Goal: Task Accomplishment & Management: Use online tool/utility

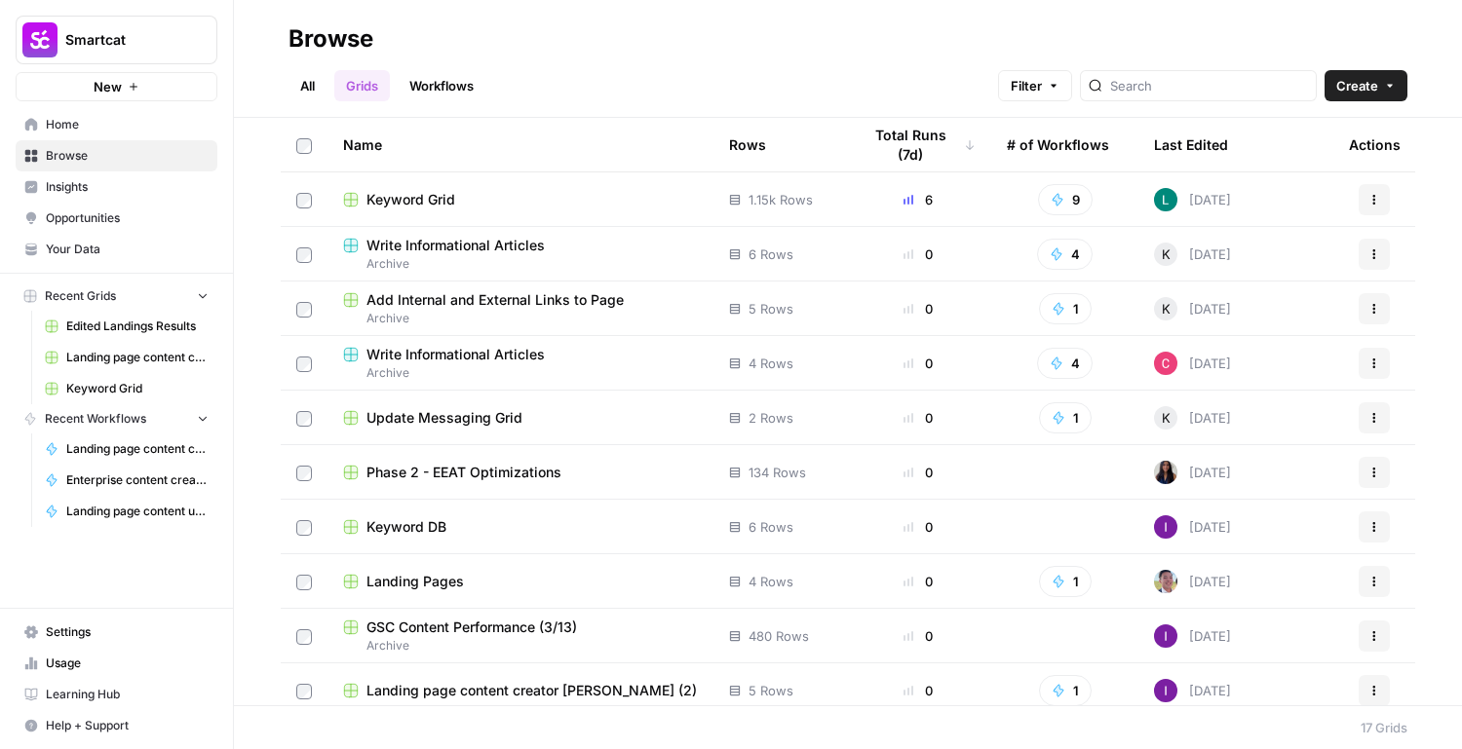
click at [435, 221] on td "Keyword Grid" at bounding box center [520, 199] width 386 height 54
click at [437, 204] on span "Keyword Grid" at bounding box center [410, 199] width 89 height 19
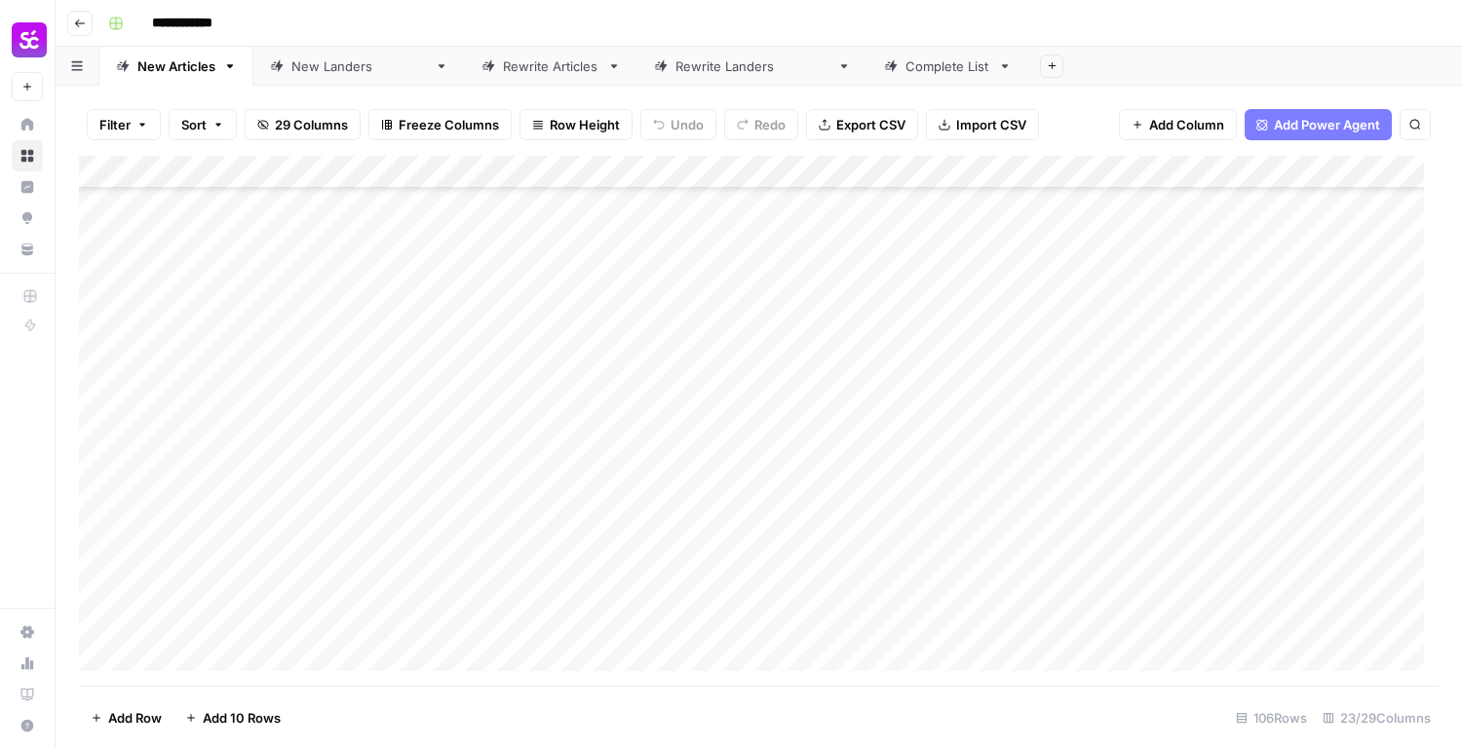
scroll to position [682, 0]
click at [329, 56] on link "New [PERSON_NAME]" at bounding box center [358, 66] width 211 height 39
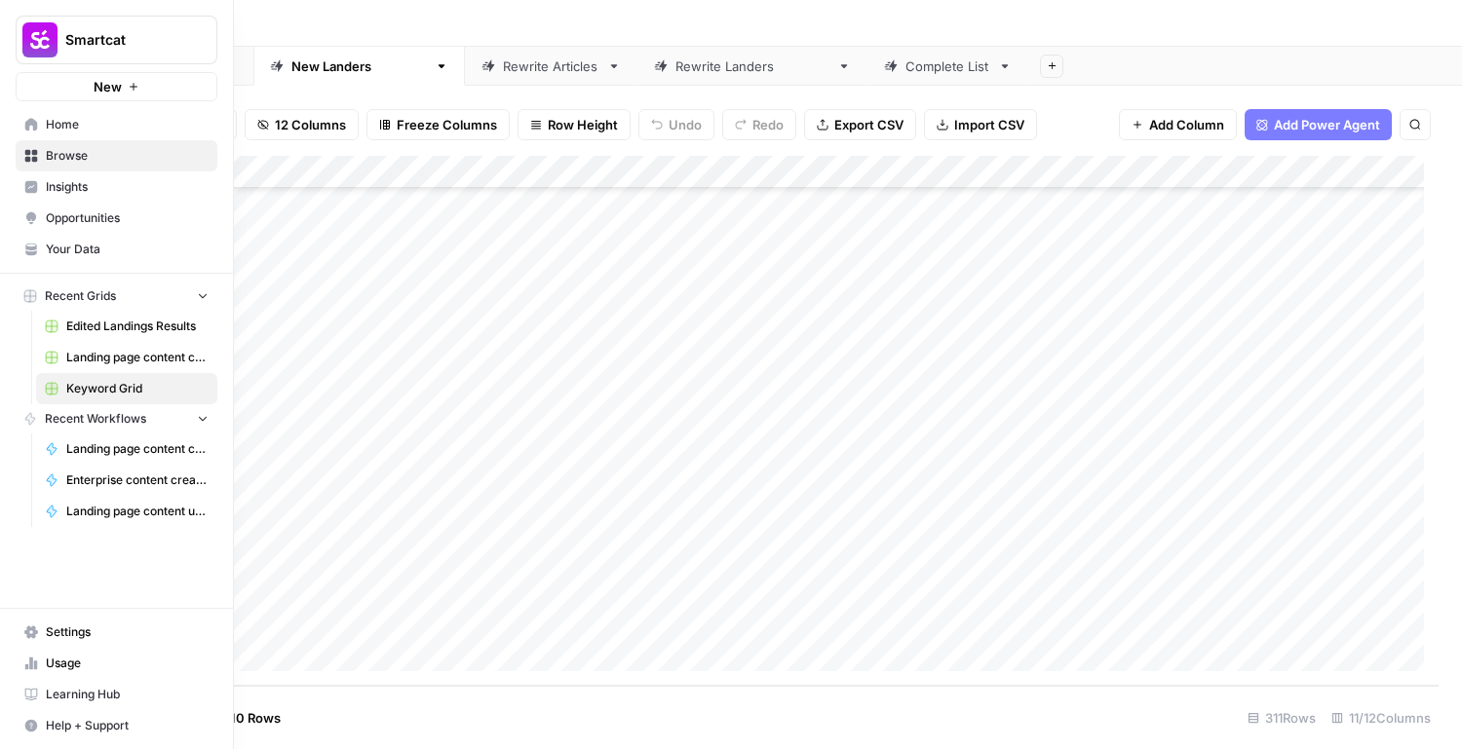
click at [92, 113] on link "Home" at bounding box center [117, 124] width 202 height 31
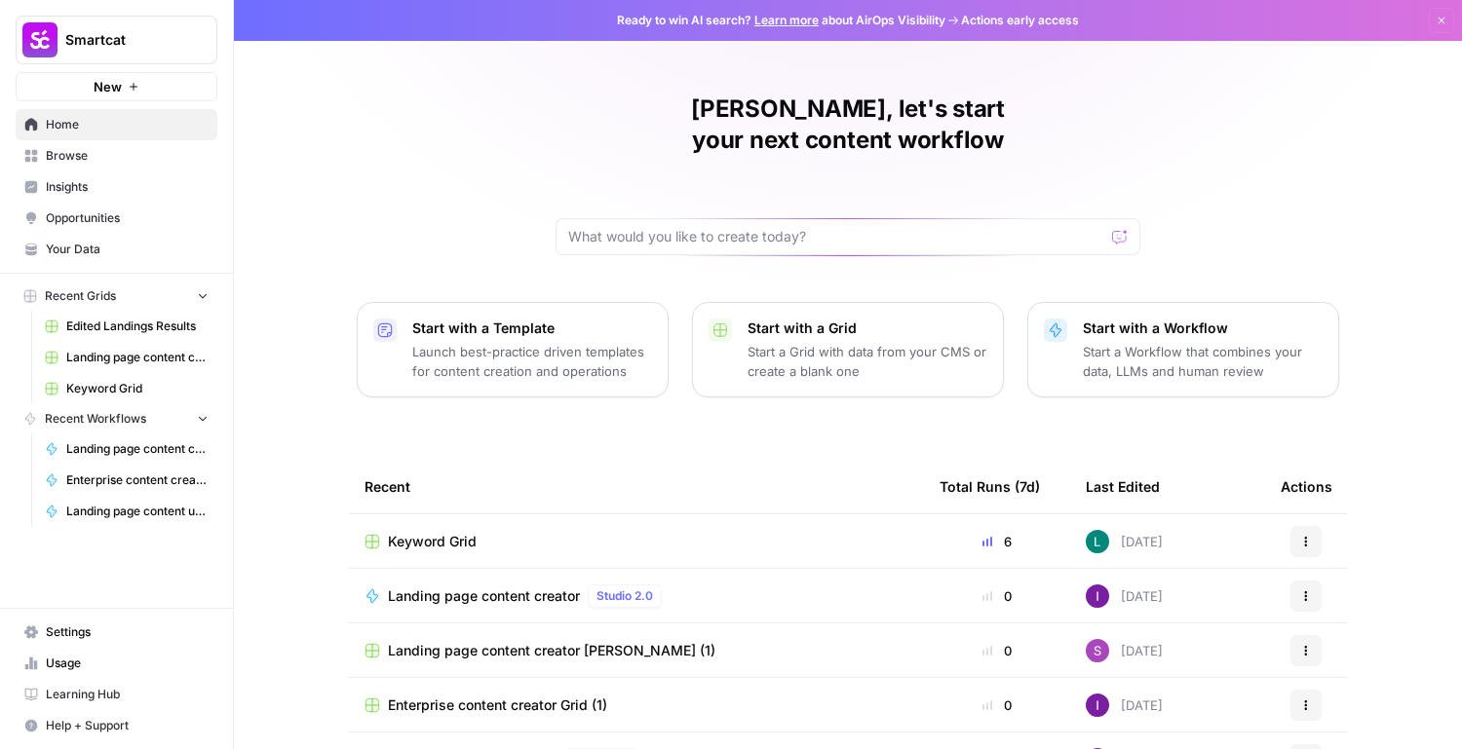
click at [78, 258] on link "Your Data" at bounding box center [117, 249] width 202 height 31
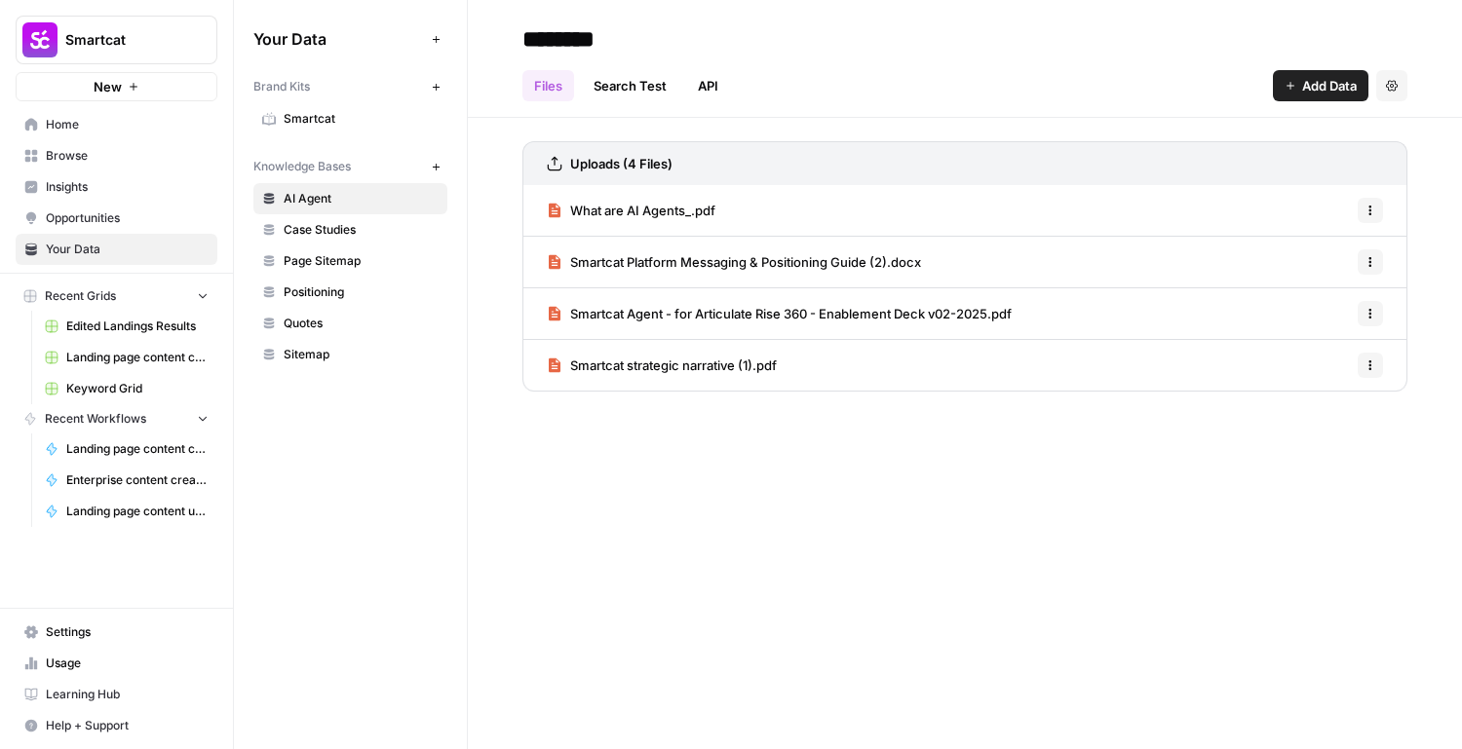
click at [1306, 83] on span "Add Data" at bounding box center [1329, 85] width 55 height 19
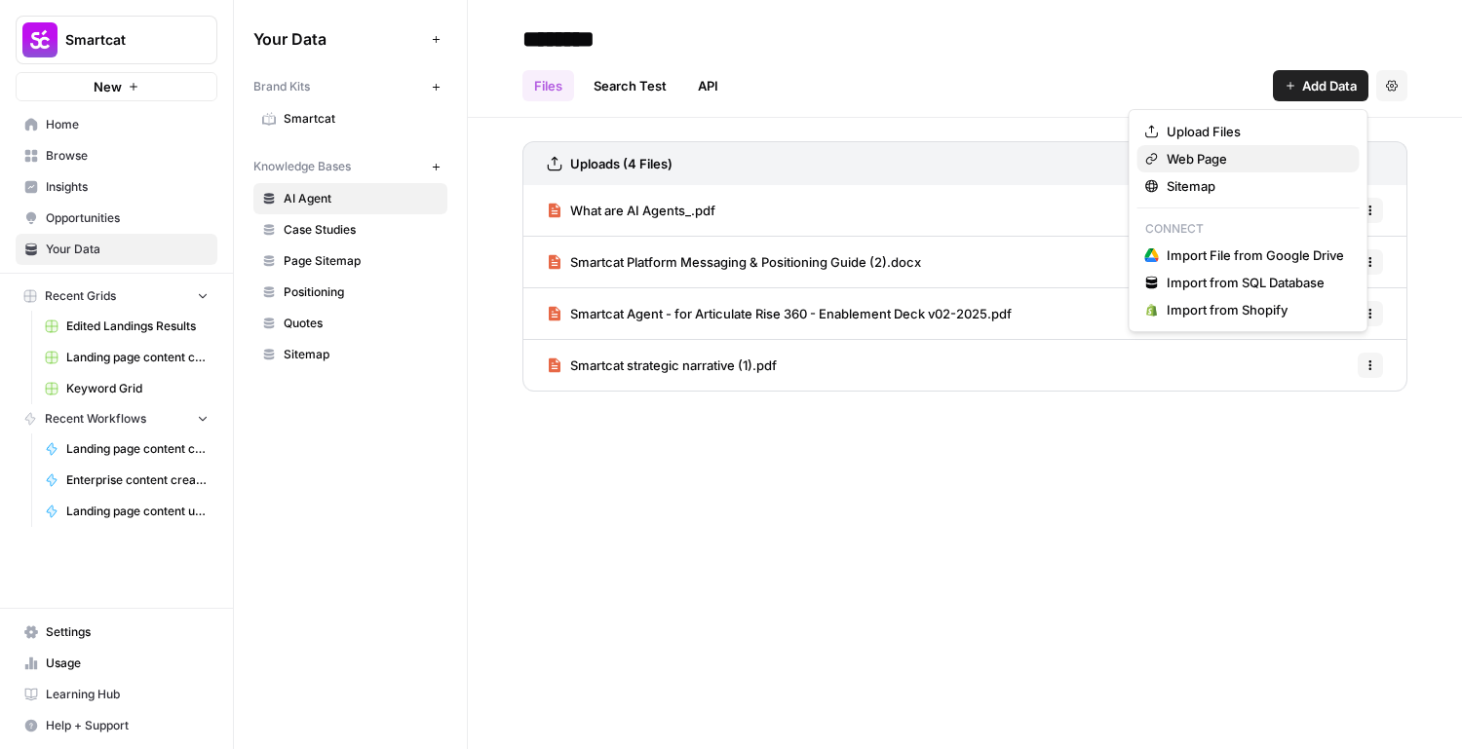
click at [1208, 157] on span "Web Page" at bounding box center [1255, 158] width 177 height 19
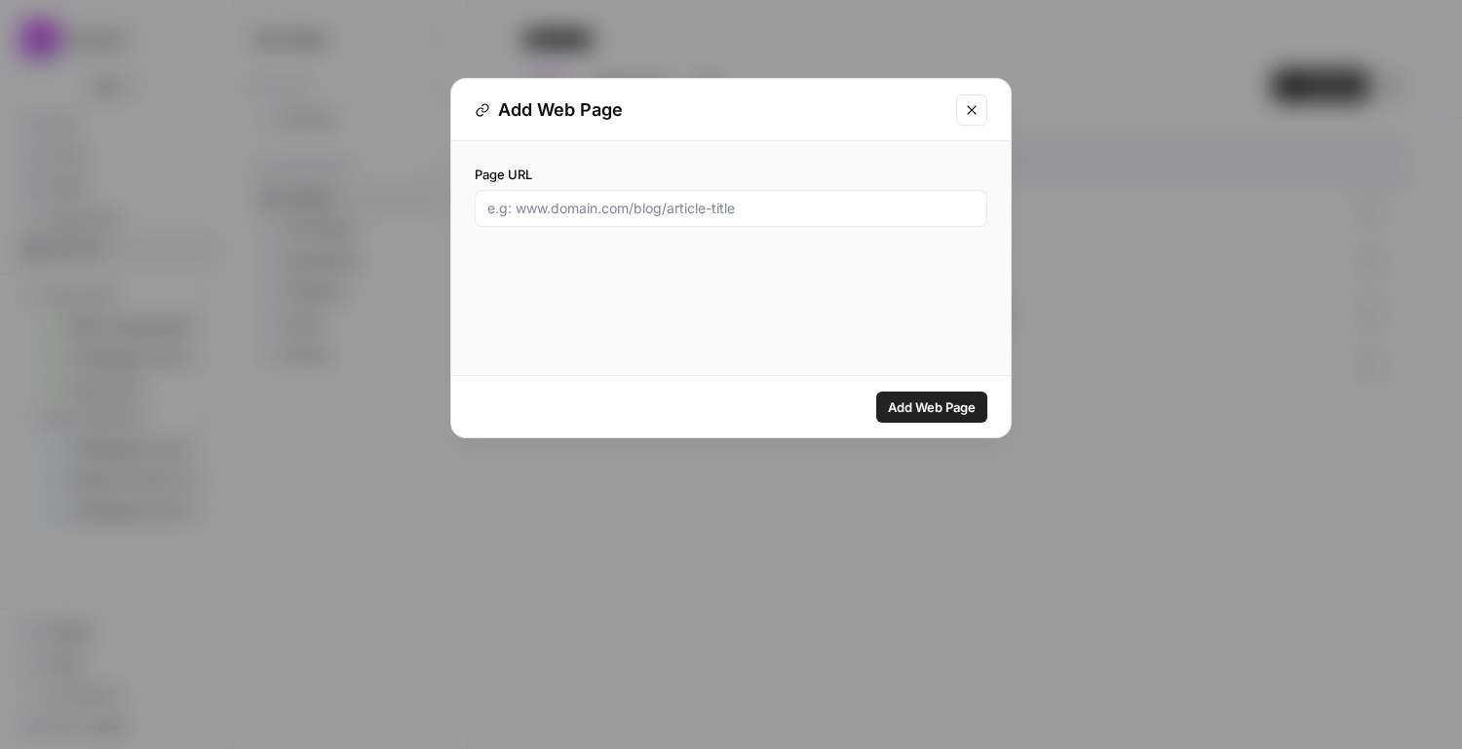
click at [759, 184] on div "Page URL" at bounding box center [731, 196] width 513 height 62
click at [752, 240] on div "Page URL" at bounding box center [730, 195] width 559 height 109
click at [752, 211] on input "Page URL" at bounding box center [730, 208] width 487 height 19
paste input "[URL][DOMAIN_NAME]"
type input "www.[URL][DOMAIN_NAME]"
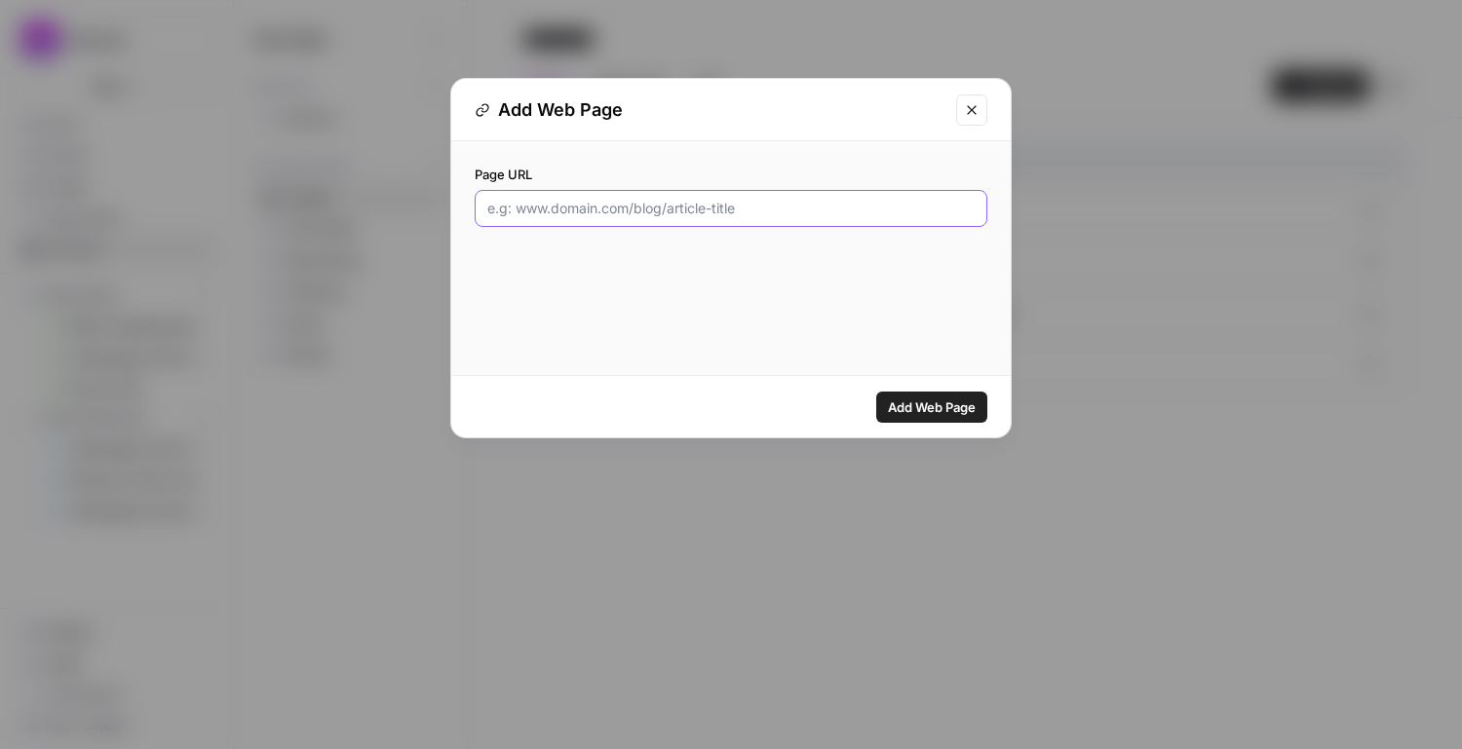
paste input "[URL][DOMAIN_NAME]"
type input "[URL][DOMAIN_NAME]"
click at [915, 397] on button "Add Web Page" at bounding box center [931, 407] width 111 height 31
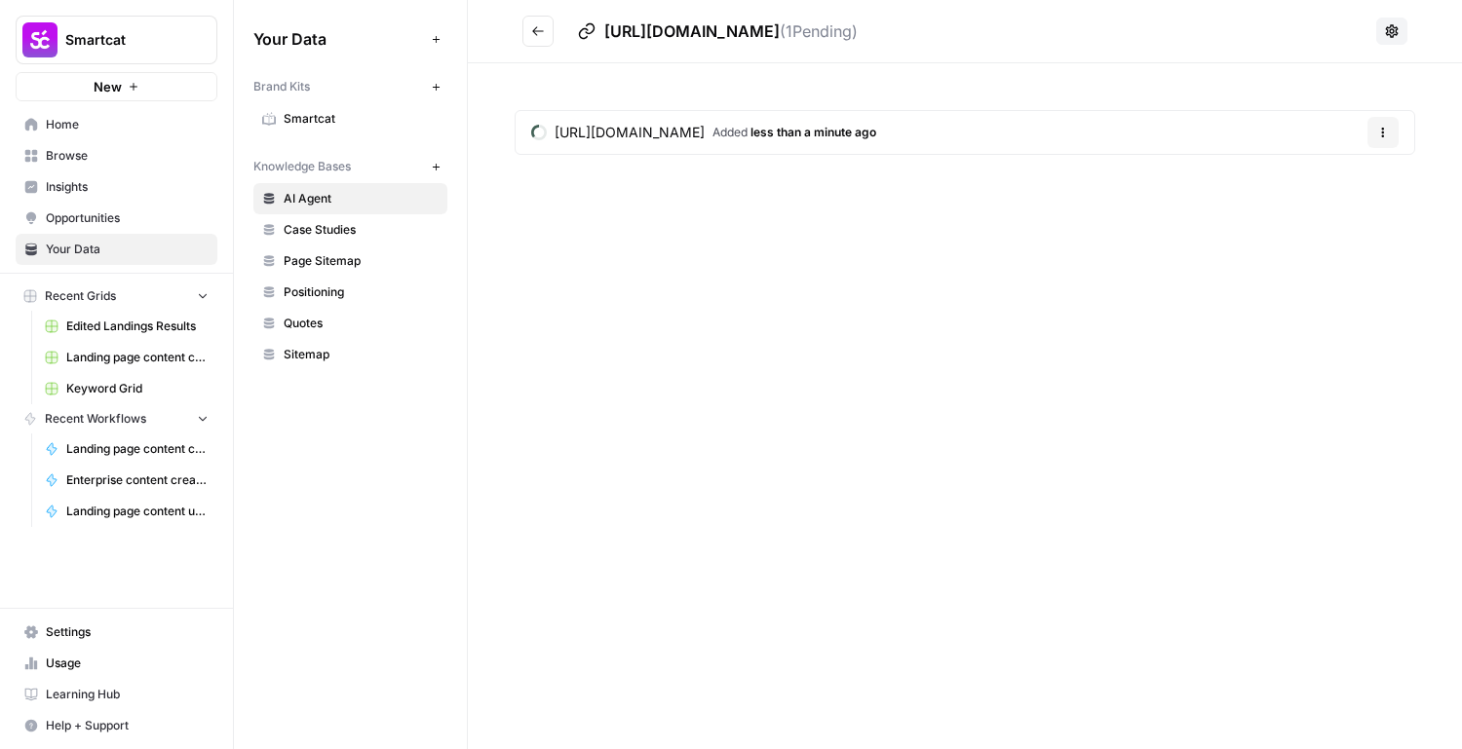
click at [1391, 132] on button "Options" at bounding box center [1382, 132] width 31 height 31
click at [1416, 120] on div "[URL][DOMAIN_NAME] Added less than a minute ago Options" at bounding box center [965, 136] width 994 height 146
click at [538, 38] on button "Go back" at bounding box center [537, 31] width 31 height 31
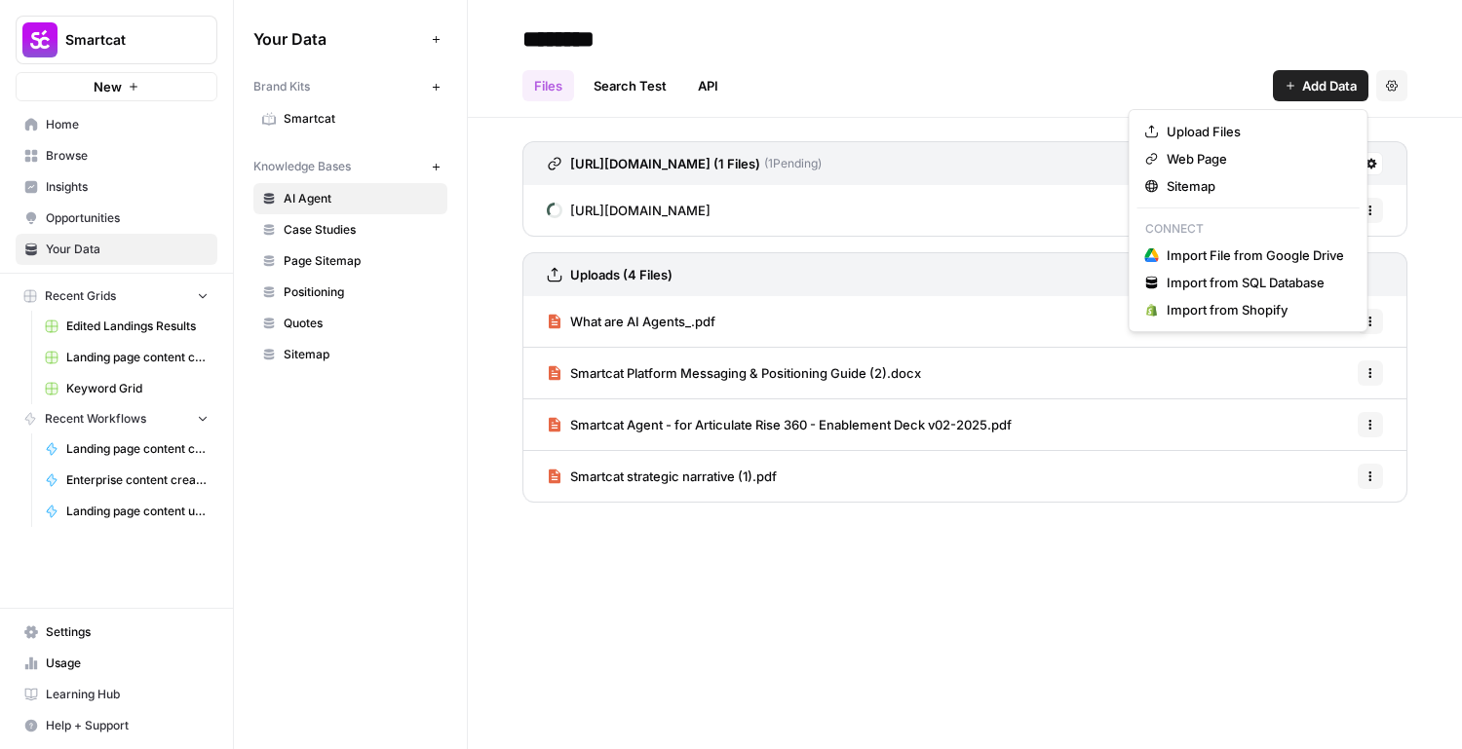
click at [1331, 85] on span "Add Data" at bounding box center [1329, 85] width 55 height 19
click at [1283, 157] on span "Web Page" at bounding box center [1255, 158] width 177 height 19
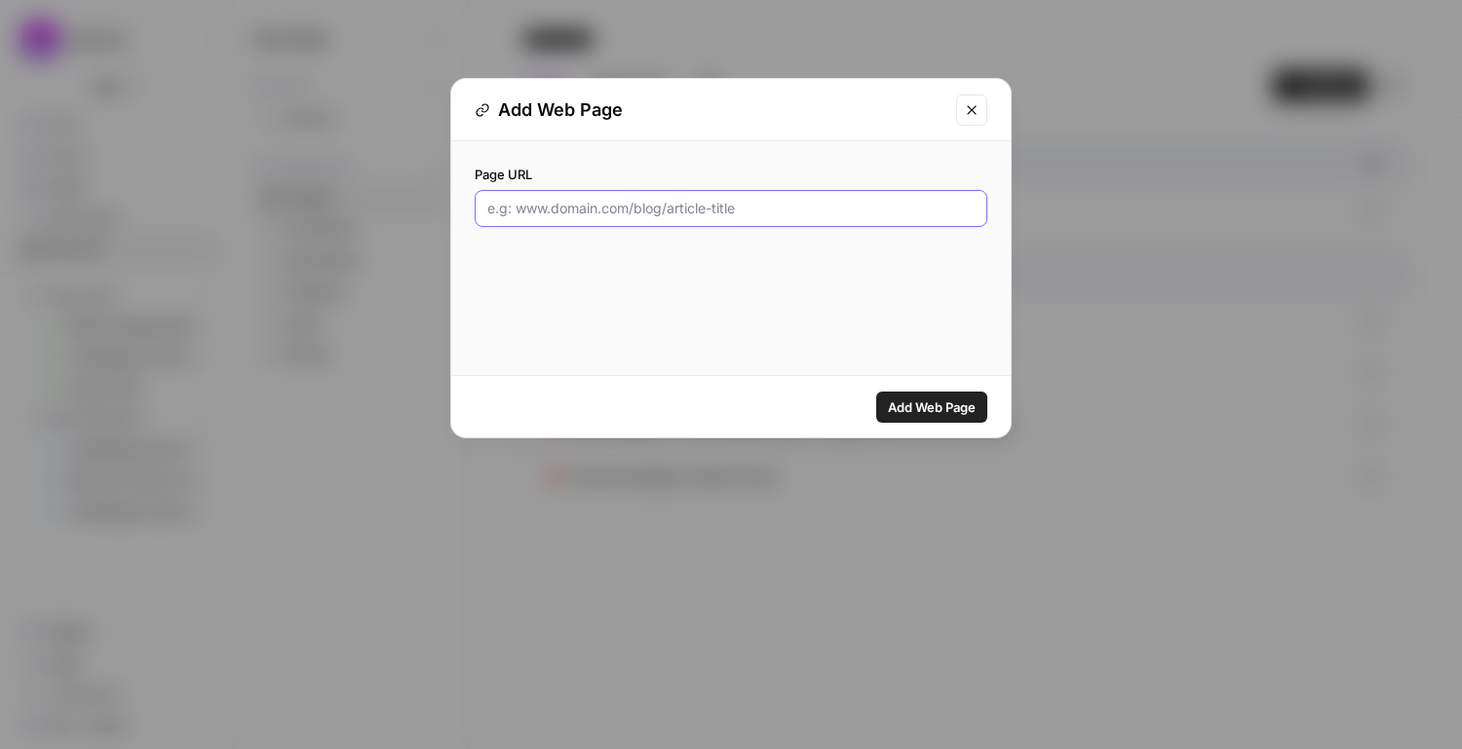
click at [622, 205] on input "Page URL" at bounding box center [730, 208] width 487 height 19
paste input "[URL][DOMAIN_NAME]"
type input "[URL][DOMAIN_NAME]"
click at [962, 410] on span "Add Web Page" at bounding box center [932, 407] width 88 height 19
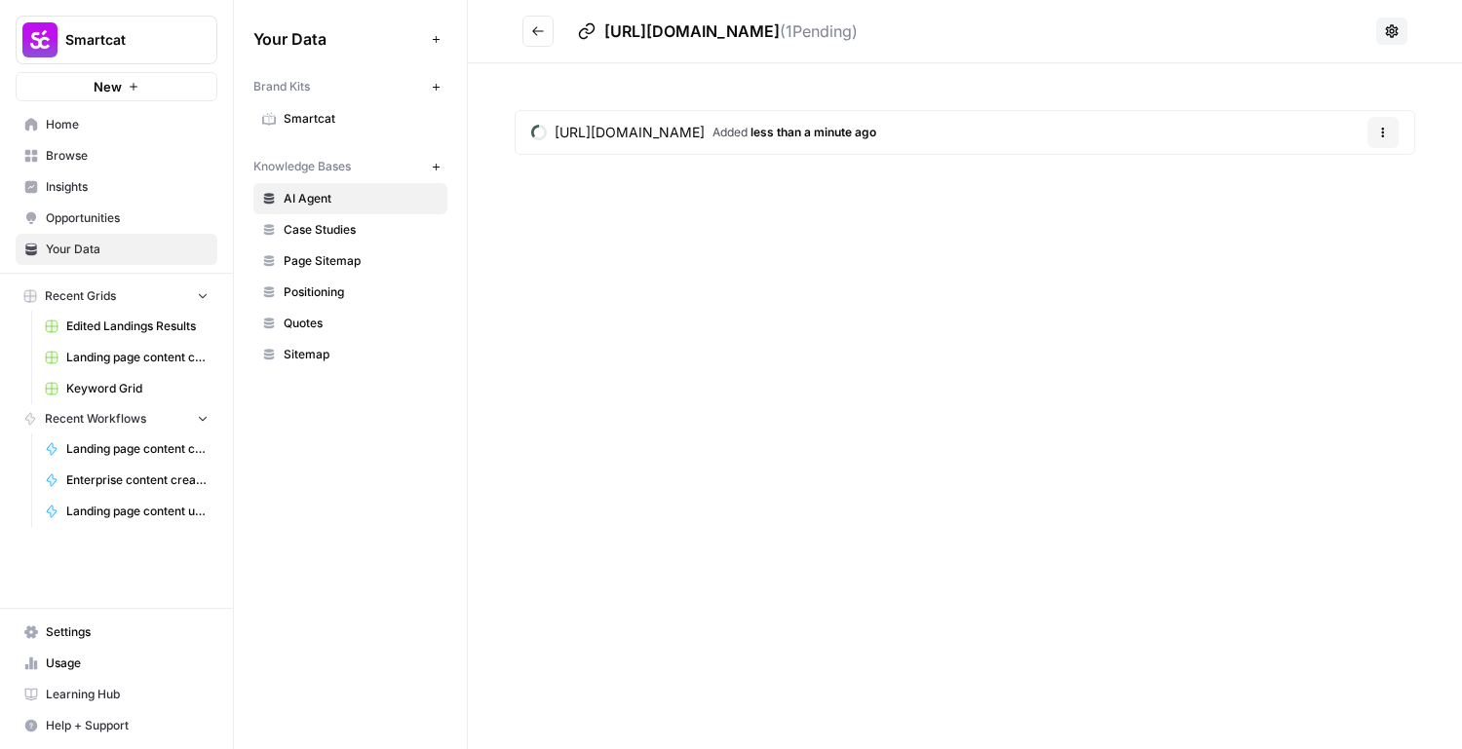
click at [544, 30] on icon "Go back" at bounding box center [538, 31] width 14 height 14
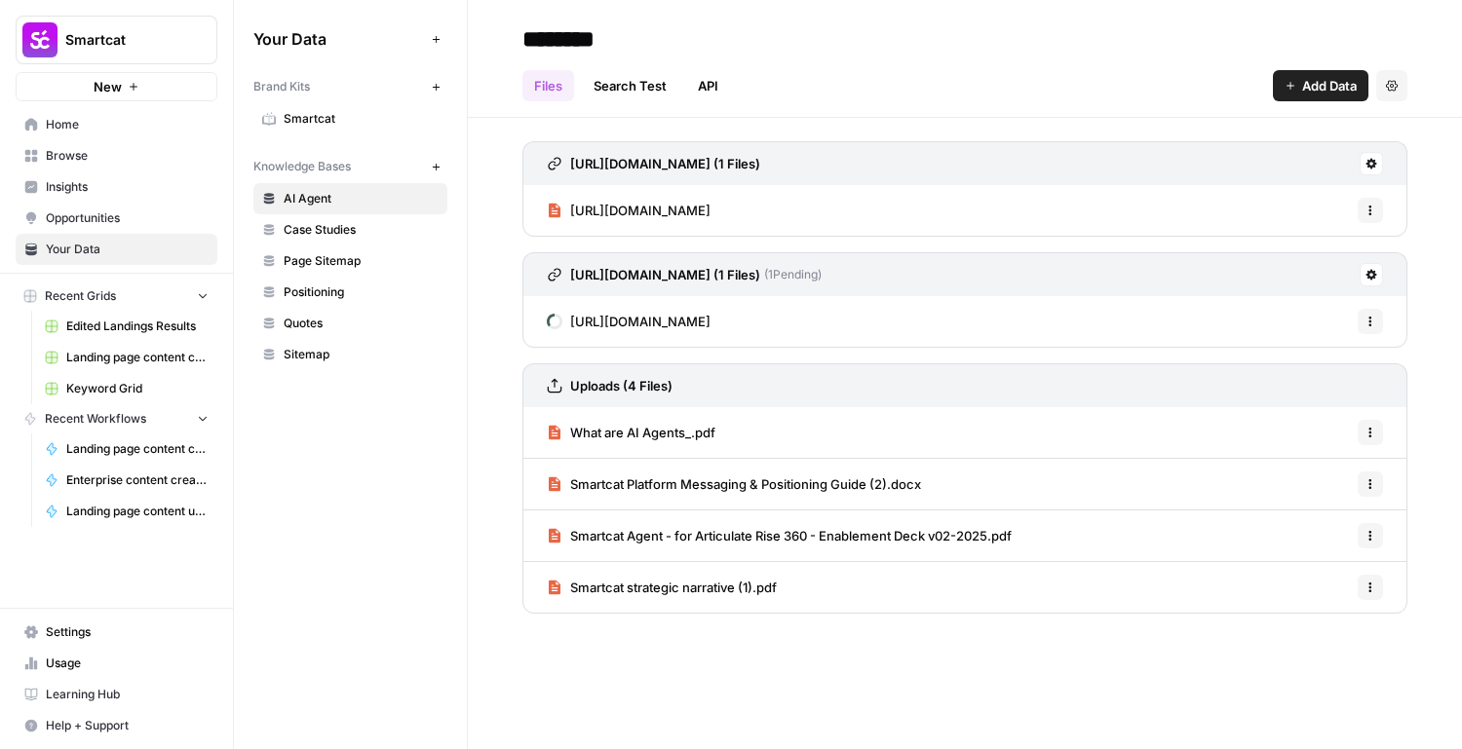
click at [1312, 90] on span "Add Data" at bounding box center [1329, 85] width 55 height 19
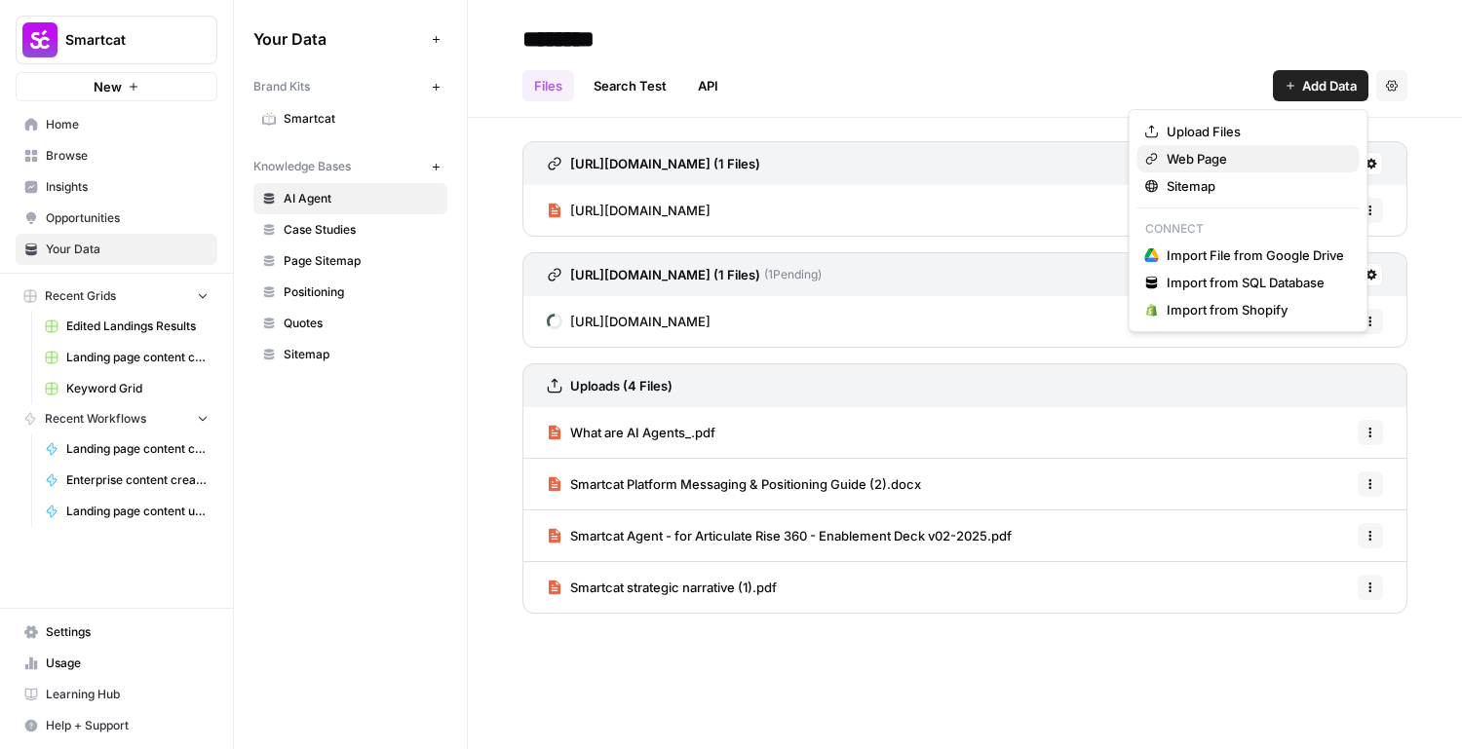
click at [1221, 157] on span "Web Page" at bounding box center [1255, 158] width 177 height 19
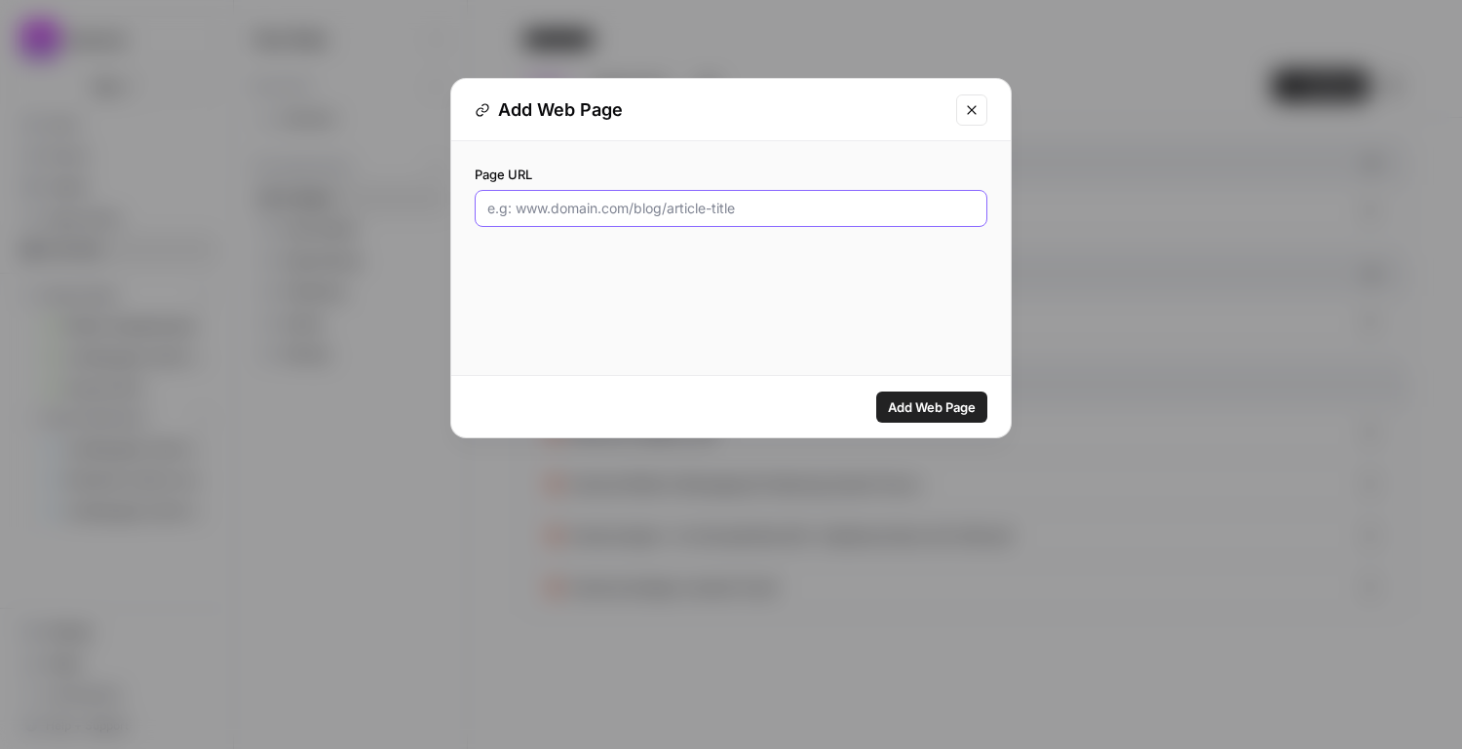
click at [700, 203] on input "Page URL" at bounding box center [730, 208] width 487 height 19
paste input "[URL][DOMAIN_NAME]"
type input "[URL][DOMAIN_NAME]"
click at [930, 404] on span "Add Web Page" at bounding box center [932, 407] width 88 height 19
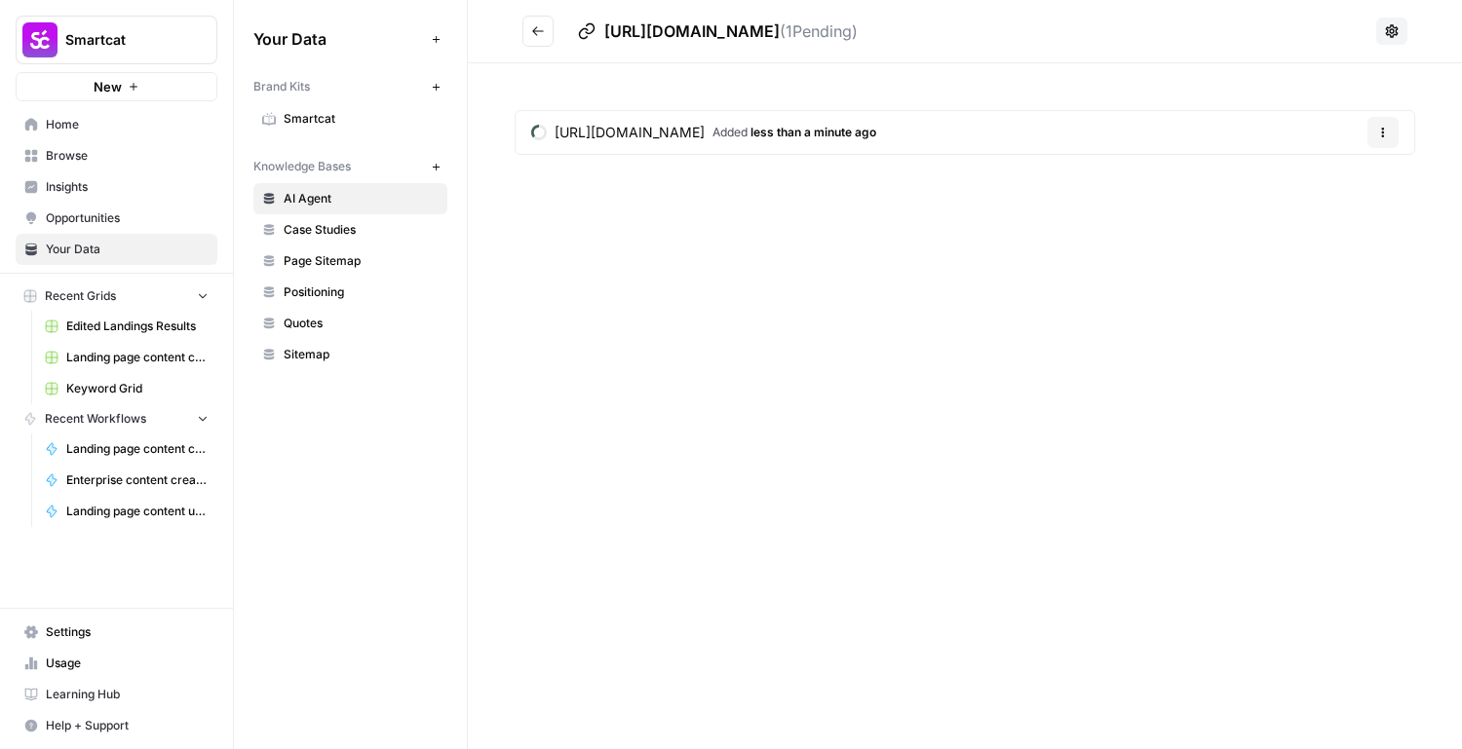
click at [530, 41] on button "Go back" at bounding box center [537, 31] width 31 height 31
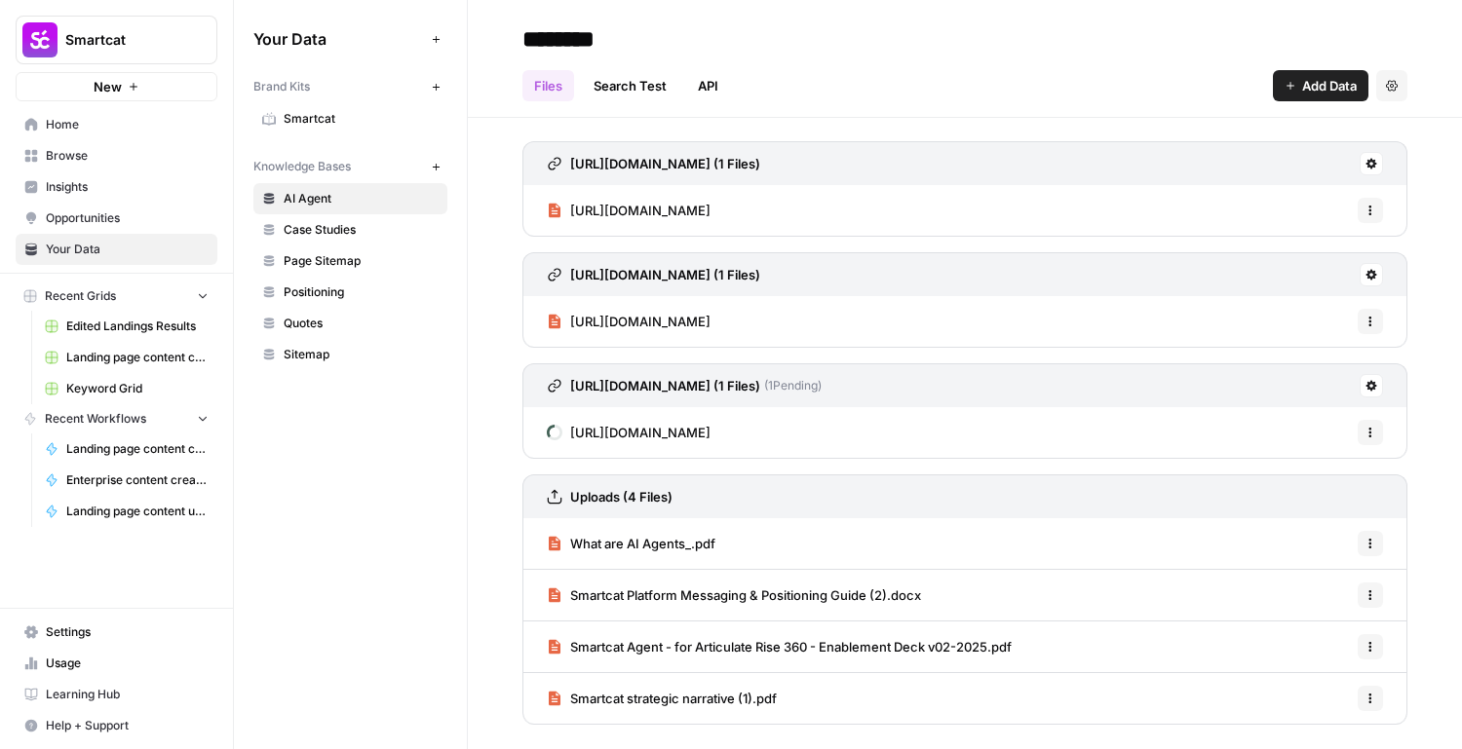
click at [1338, 71] on button "Add Data" at bounding box center [1321, 85] width 96 height 31
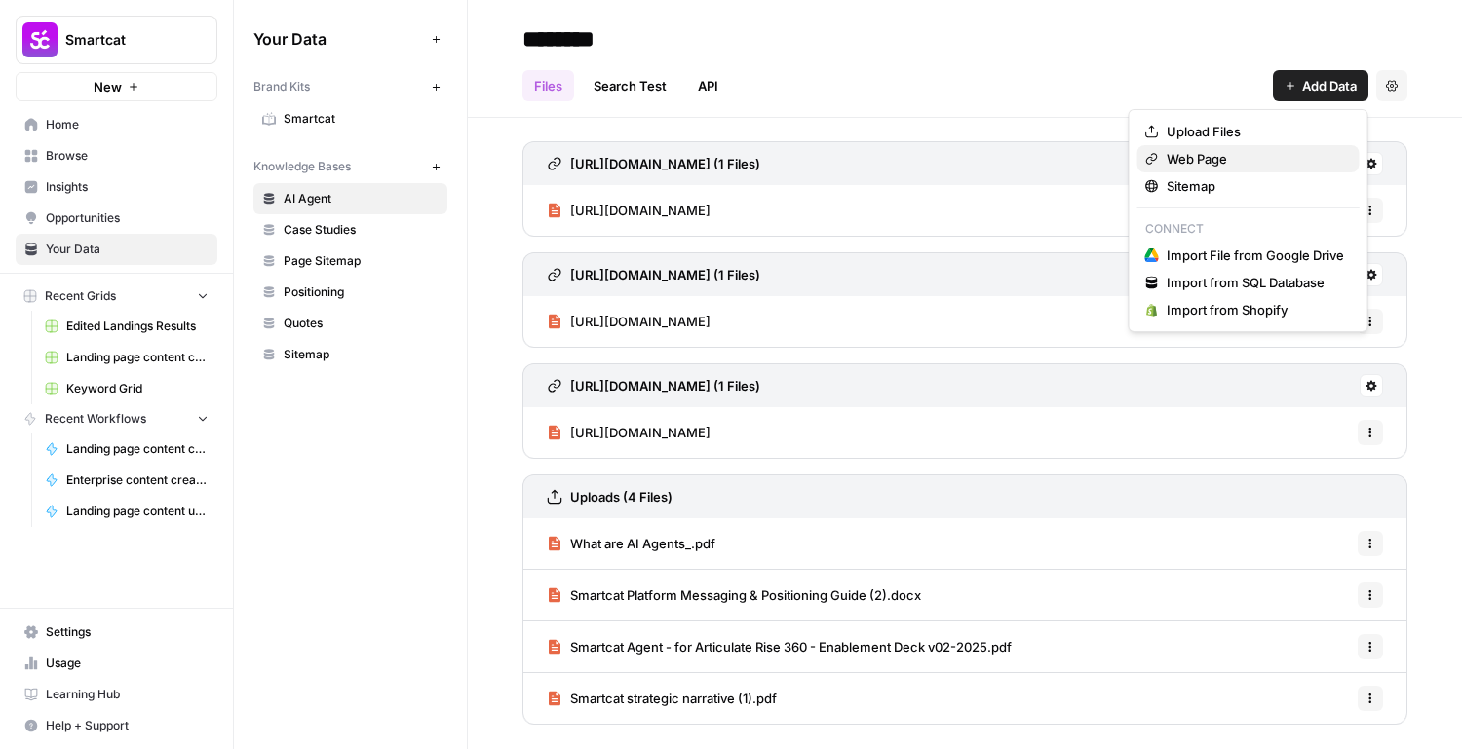
click at [1222, 168] on span "Web Page" at bounding box center [1255, 158] width 177 height 19
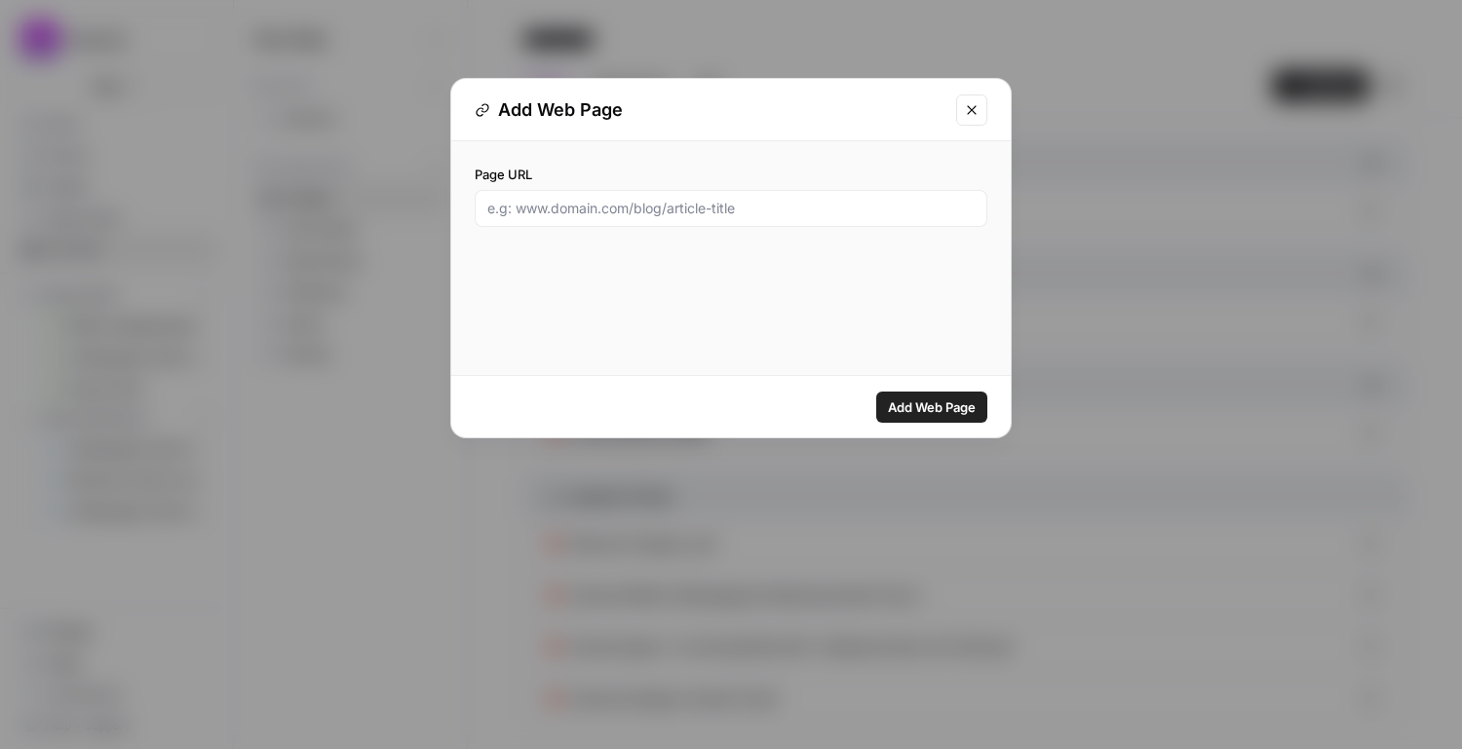
click at [888, 237] on div "Page URL" at bounding box center [730, 195] width 559 height 109
click at [889, 210] on input "Page URL" at bounding box center [730, 208] width 487 height 19
paste input "[URL][DOMAIN_NAME]"
type input "[URL][DOMAIN_NAME]"
click at [917, 406] on span "Add Web Page" at bounding box center [932, 407] width 88 height 19
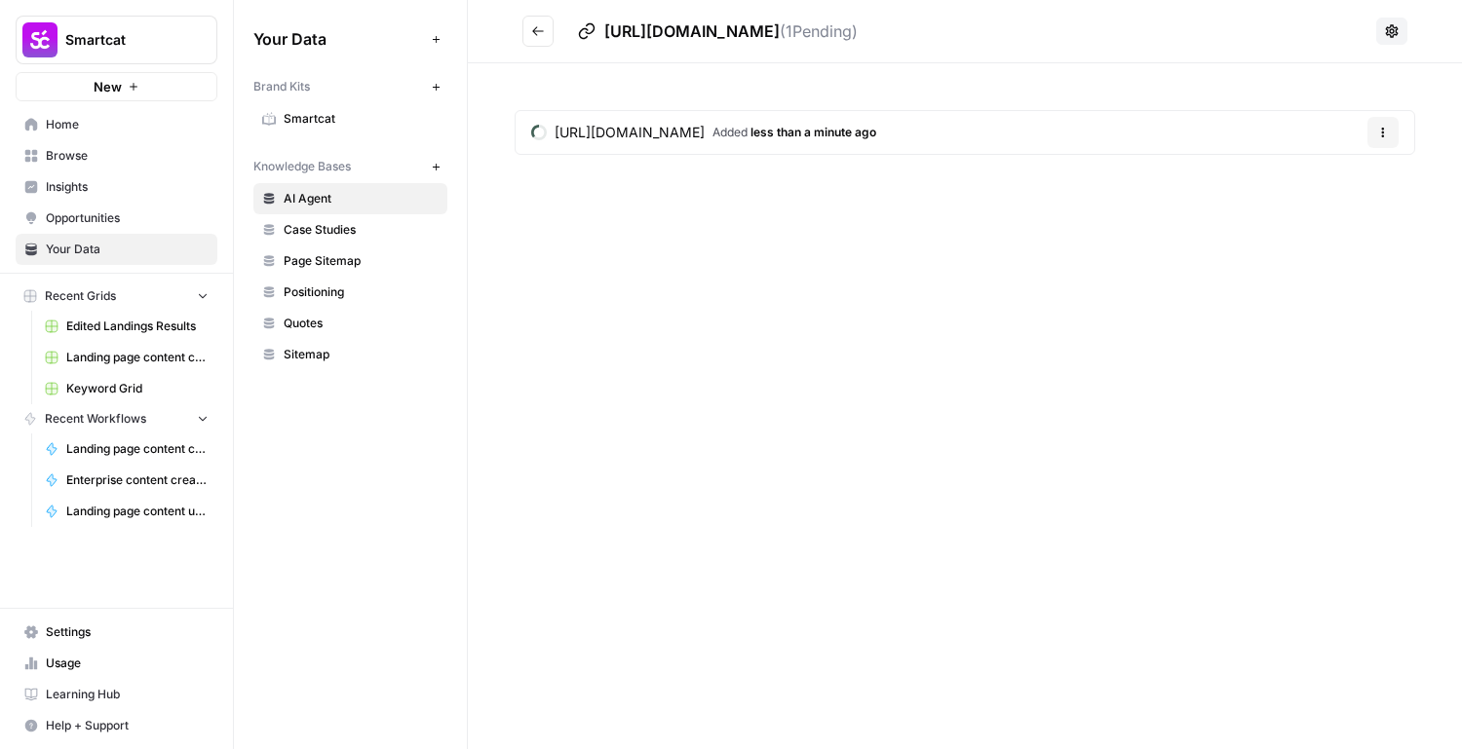
click at [537, 22] on button "Go back" at bounding box center [537, 31] width 31 height 31
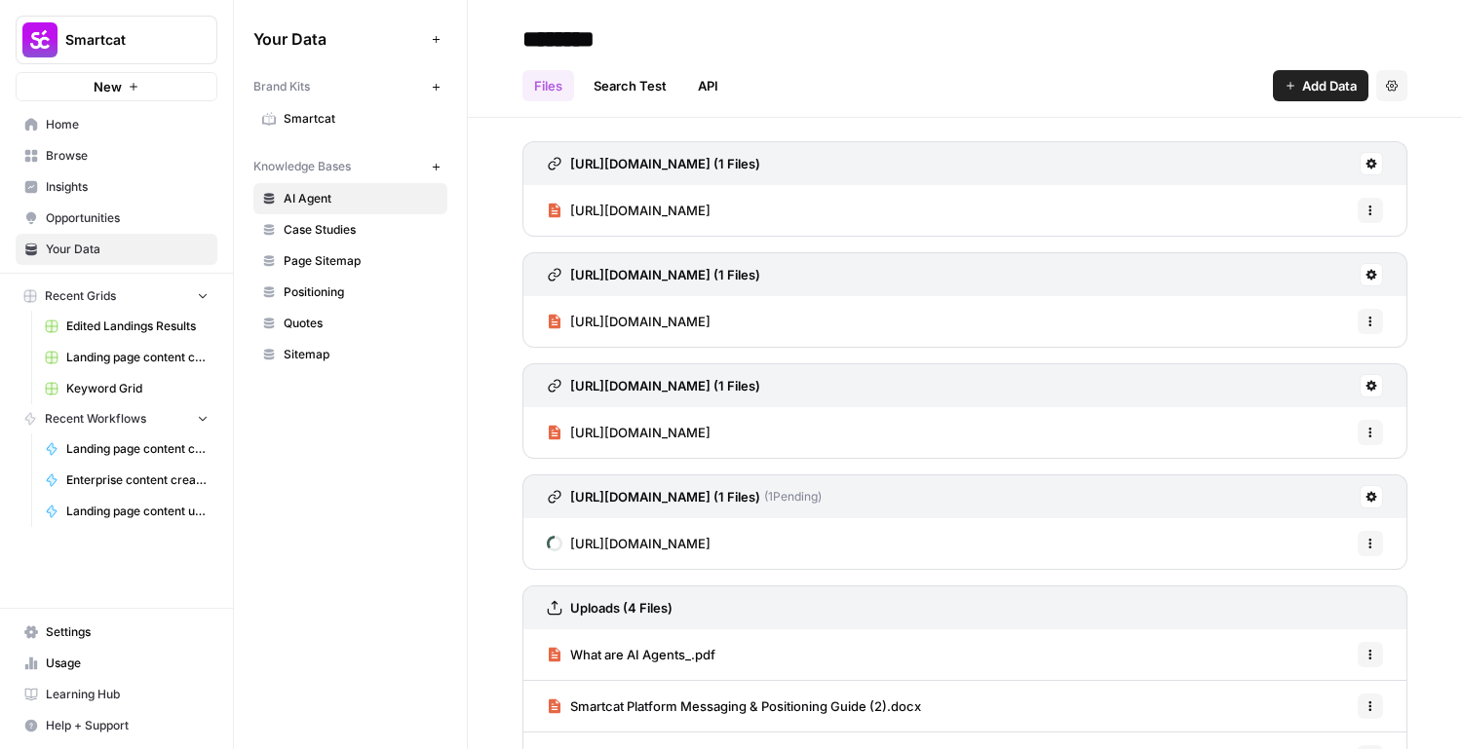
click at [1307, 89] on span "Add Data" at bounding box center [1329, 85] width 55 height 19
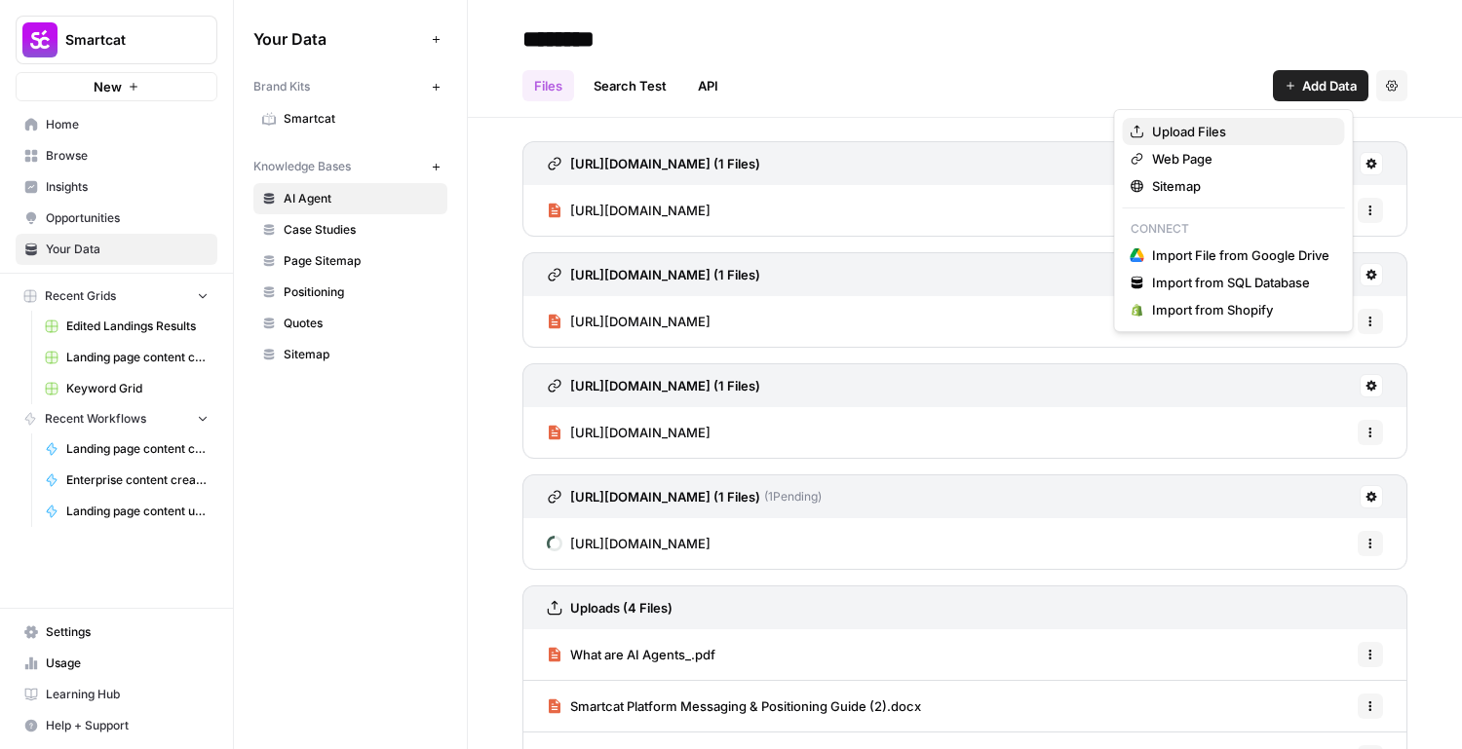
click at [1269, 129] on span "Upload Files" at bounding box center [1240, 131] width 177 height 19
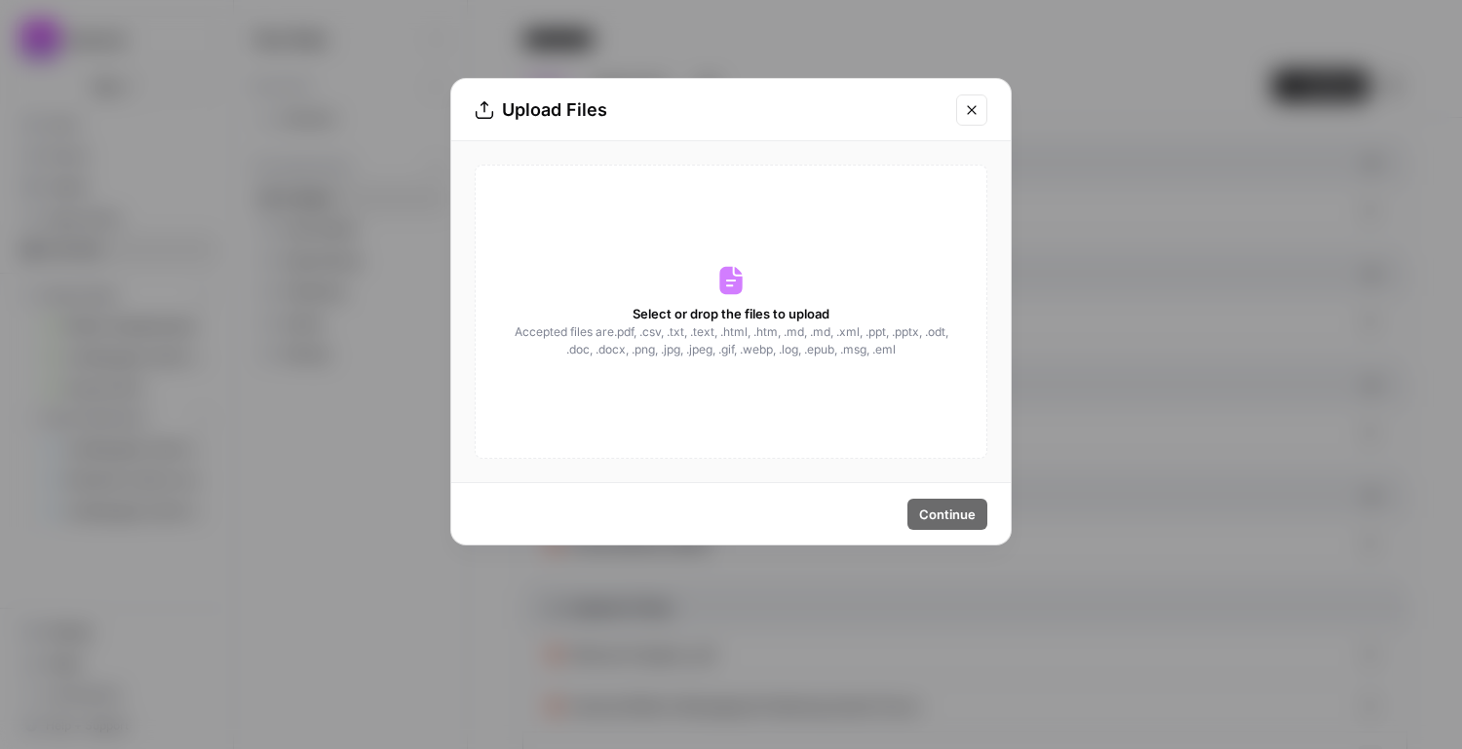
click at [980, 111] on button "Close modal" at bounding box center [971, 110] width 31 height 31
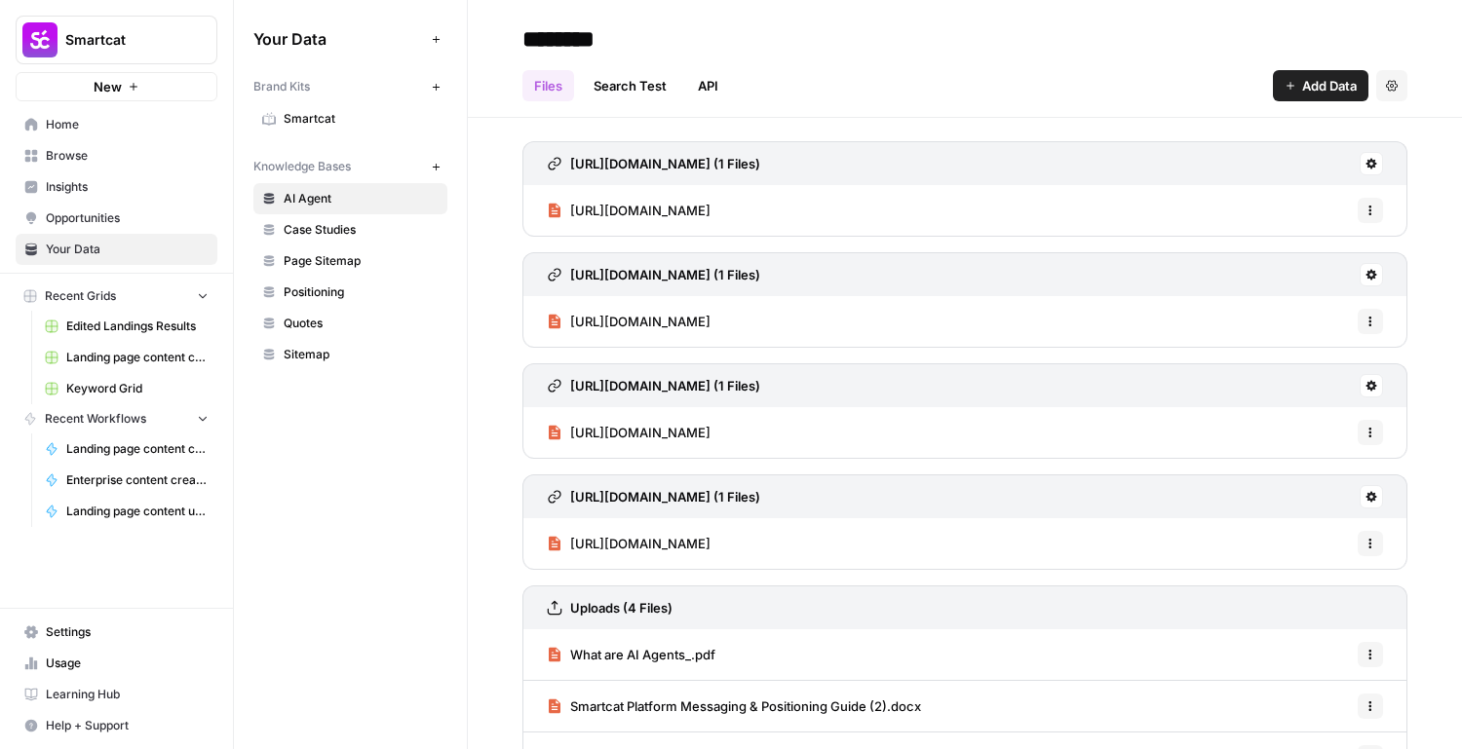
drag, startPoint x: 1250, startPoint y: 94, endPoint x: 1274, endPoint y: 95, distance: 23.4
click at [1256, 95] on div "Files Search Test API Add Data Settings" at bounding box center [964, 78] width 885 height 47
click at [1277, 94] on button "Add Data" at bounding box center [1321, 85] width 96 height 31
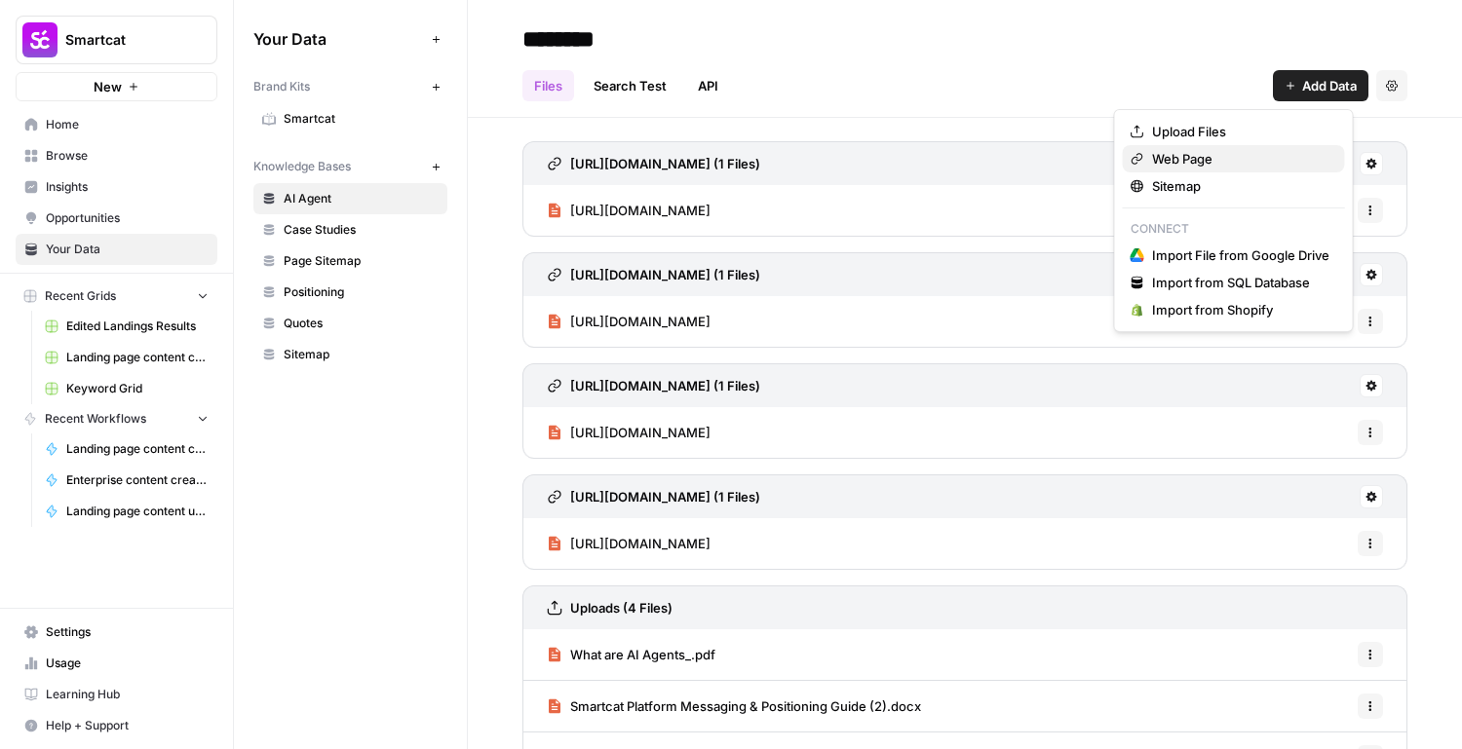
click at [1241, 164] on span "Web Page" at bounding box center [1240, 158] width 177 height 19
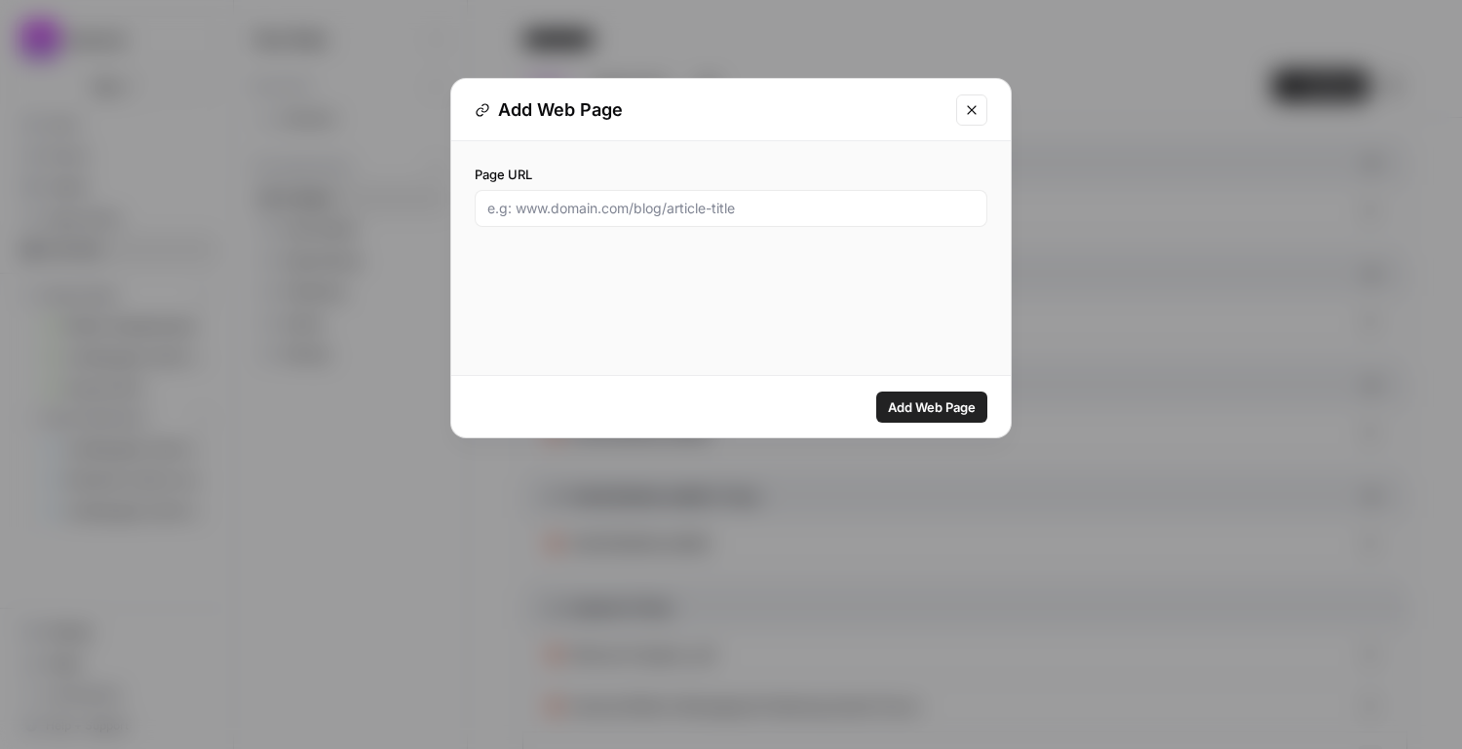
click at [841, 230] on div "Page URL" at bounding box center [730, 195] width 559 height 109
click at [848, 207] on input "Page URL" at bounding box center [730, 208] width 487 height 19
paste input "[URL][DOMAIN_NAME]"
type input "[URL][DOMAIN_NAME]"
click at [945, 393] on button "Add Web Page" at bounding box center [931, 407] width 111 height 31
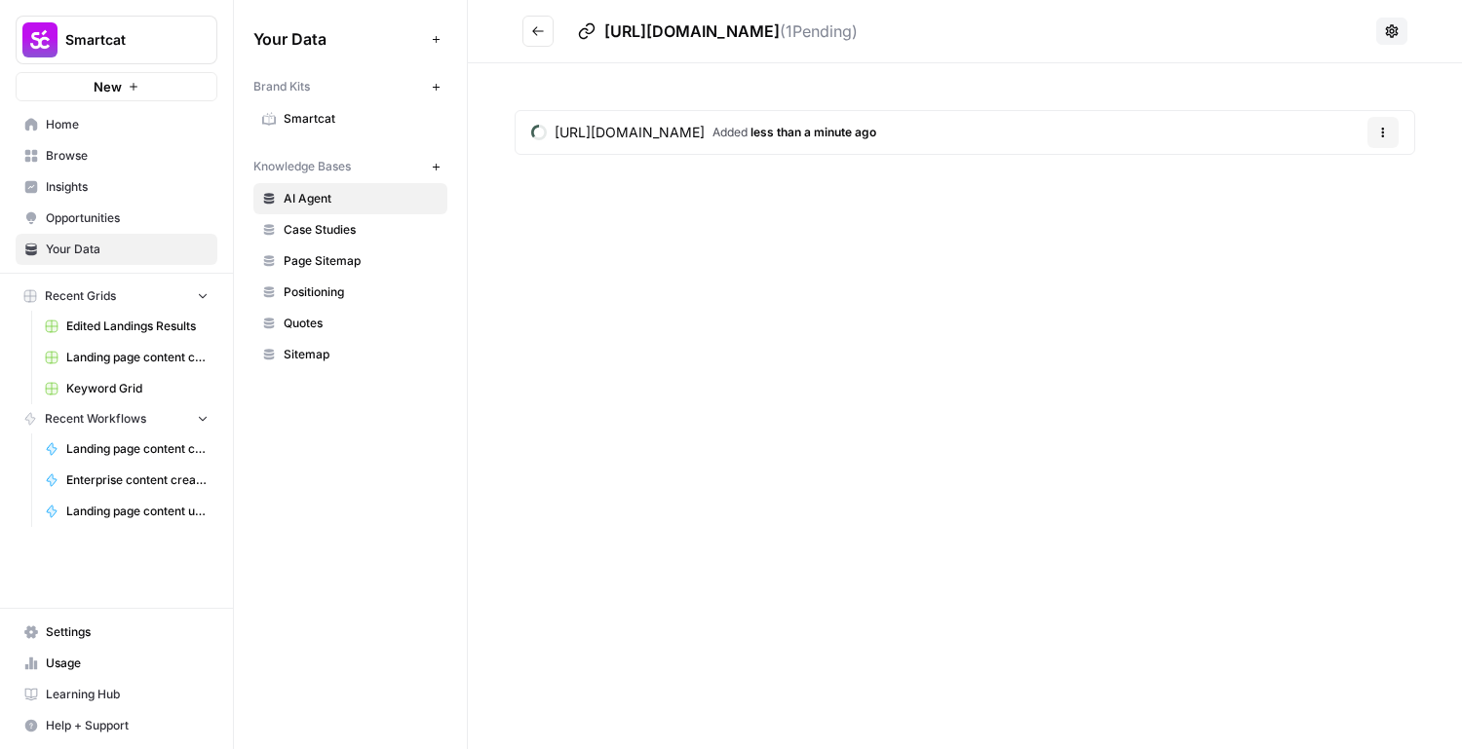
click at [546, 35] on button "Go back" at bounding box center [537, 31] width 31 height 31
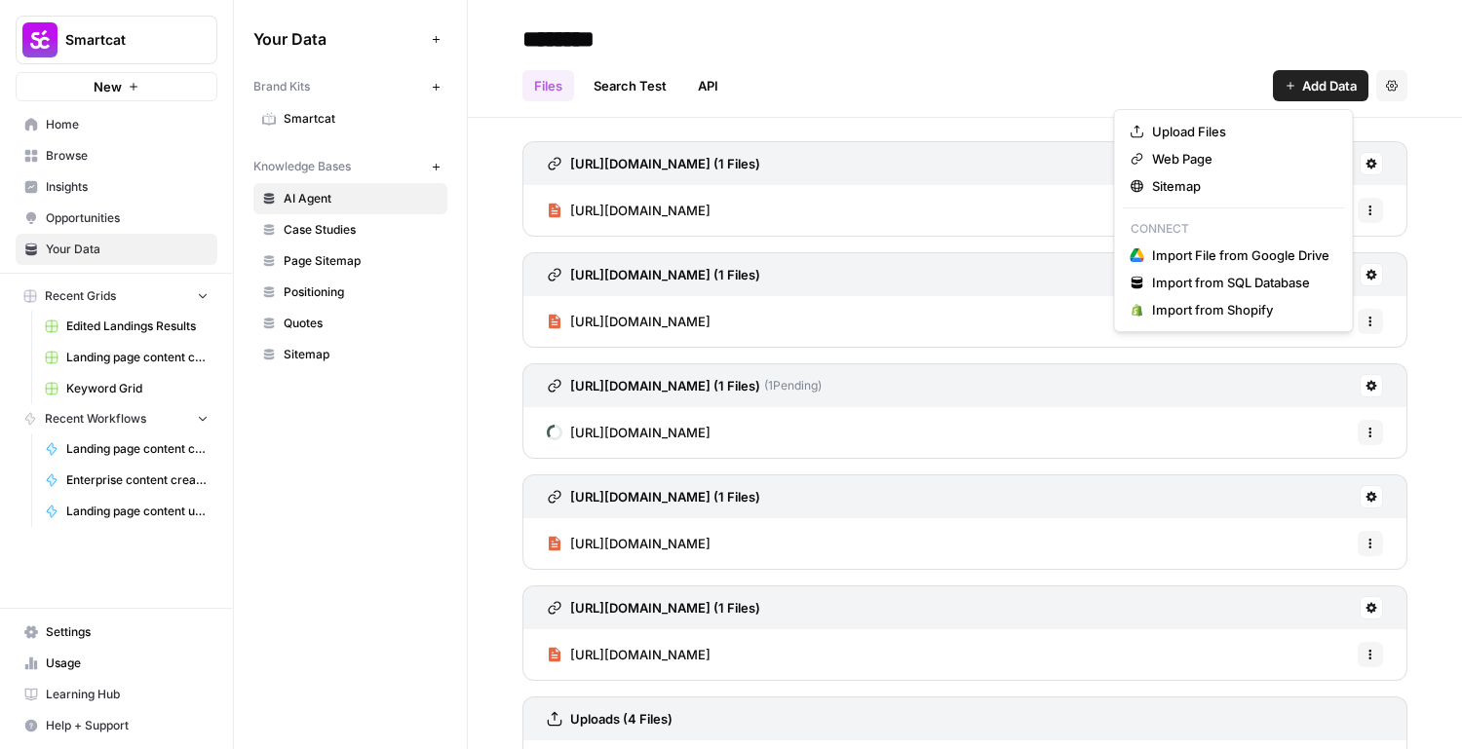
click at [1302, 86] on span "Add Data" at bounding box center [1329, 85] width 55 height 19
click at [1209, 156] on span "Web Page" at bounding box center [1240, 158] width 177 height 19
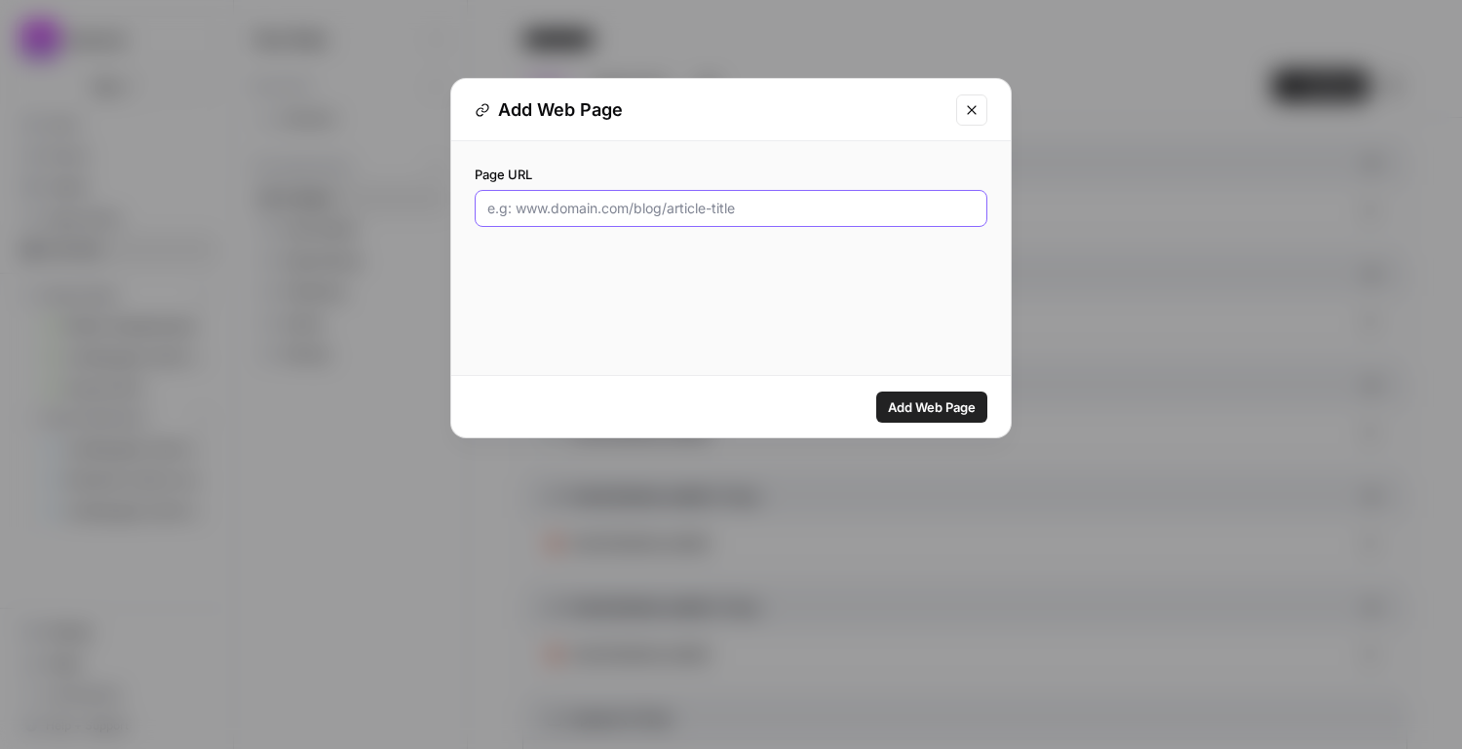
click at [840, 201] on input "Page URL" at bounding box center [730, 208] width 487 height 19
paste input "[URL][DOMAIN_NAME]"
type input "[URL][DOMAIN_NAME]"
click at [956, 400] on span "Add Web Page" at bounding box center [932, 407] width 88 height 19
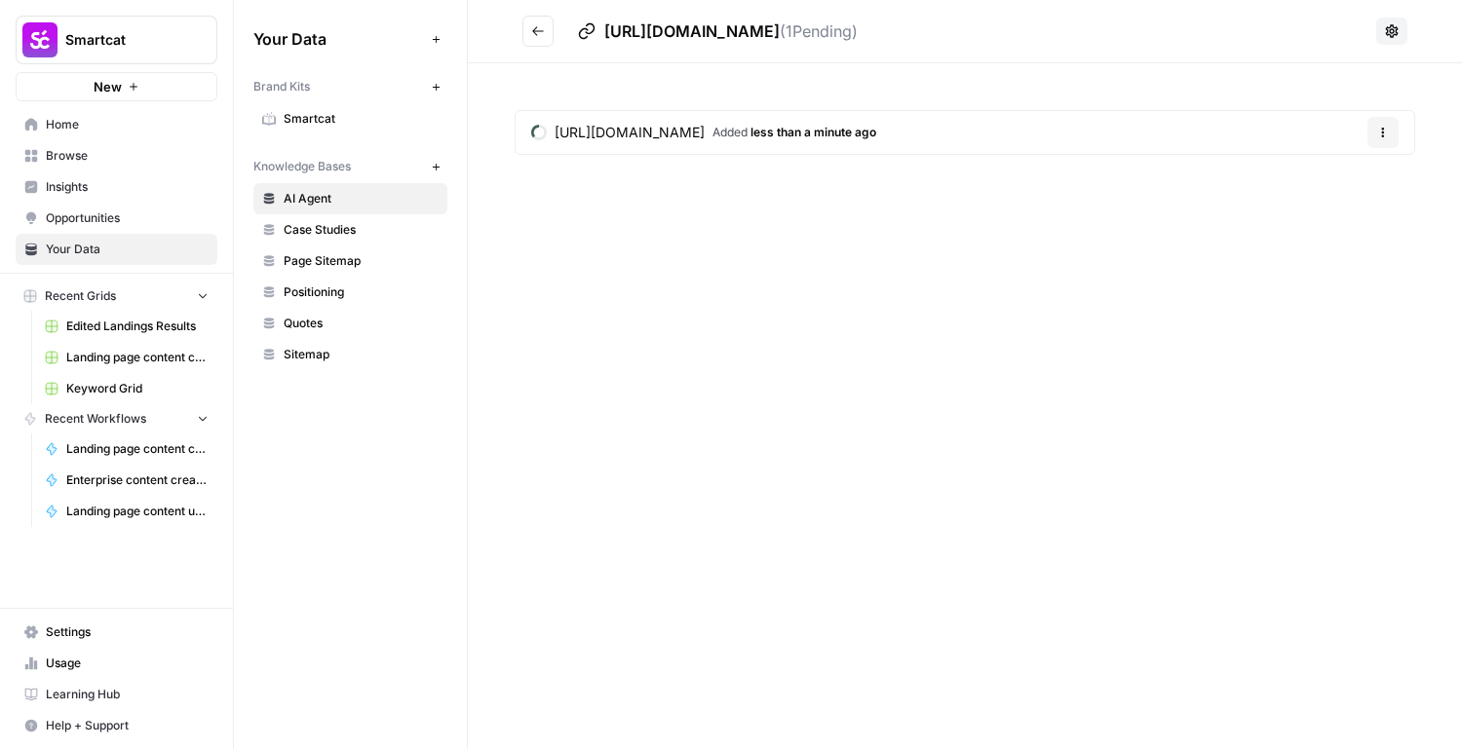
click at [548, 26] on button "Go back" at bounding box center [537, 31] width 31 height 31
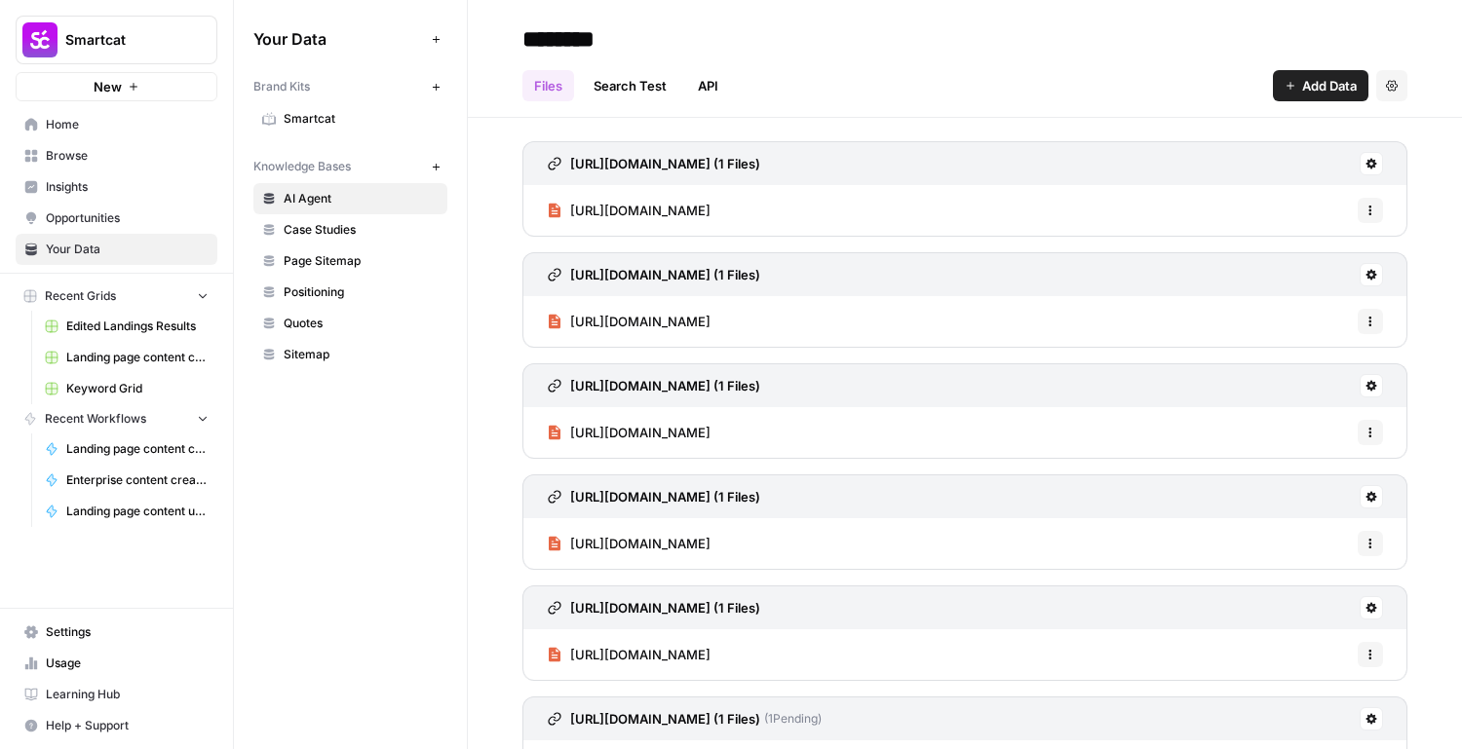
click at [1273, 83] on button "Add Data" at bounding box center [1321, 85] width 96 height 31
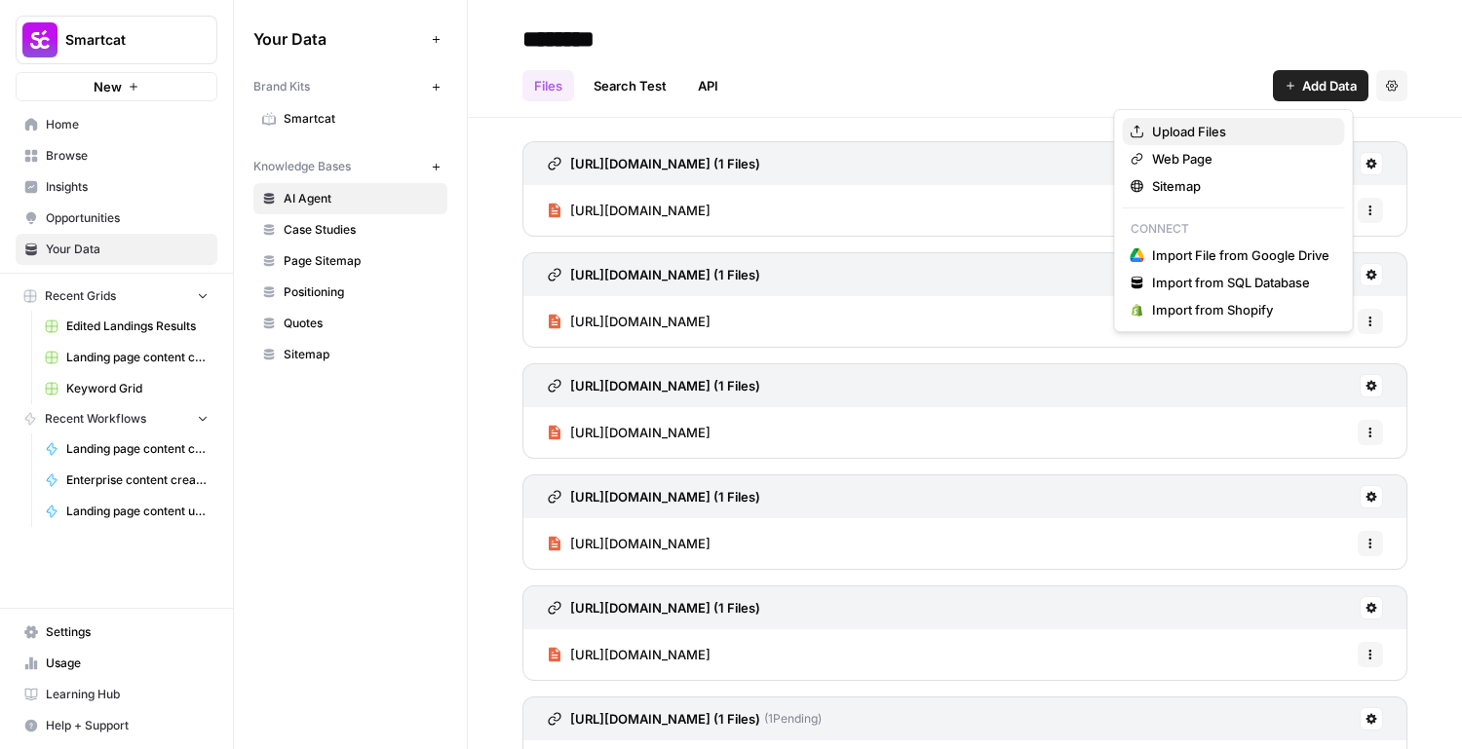
click at [1201, 143] on button "Upload Files" at bounding box center [1234, 131] width 222 height 27
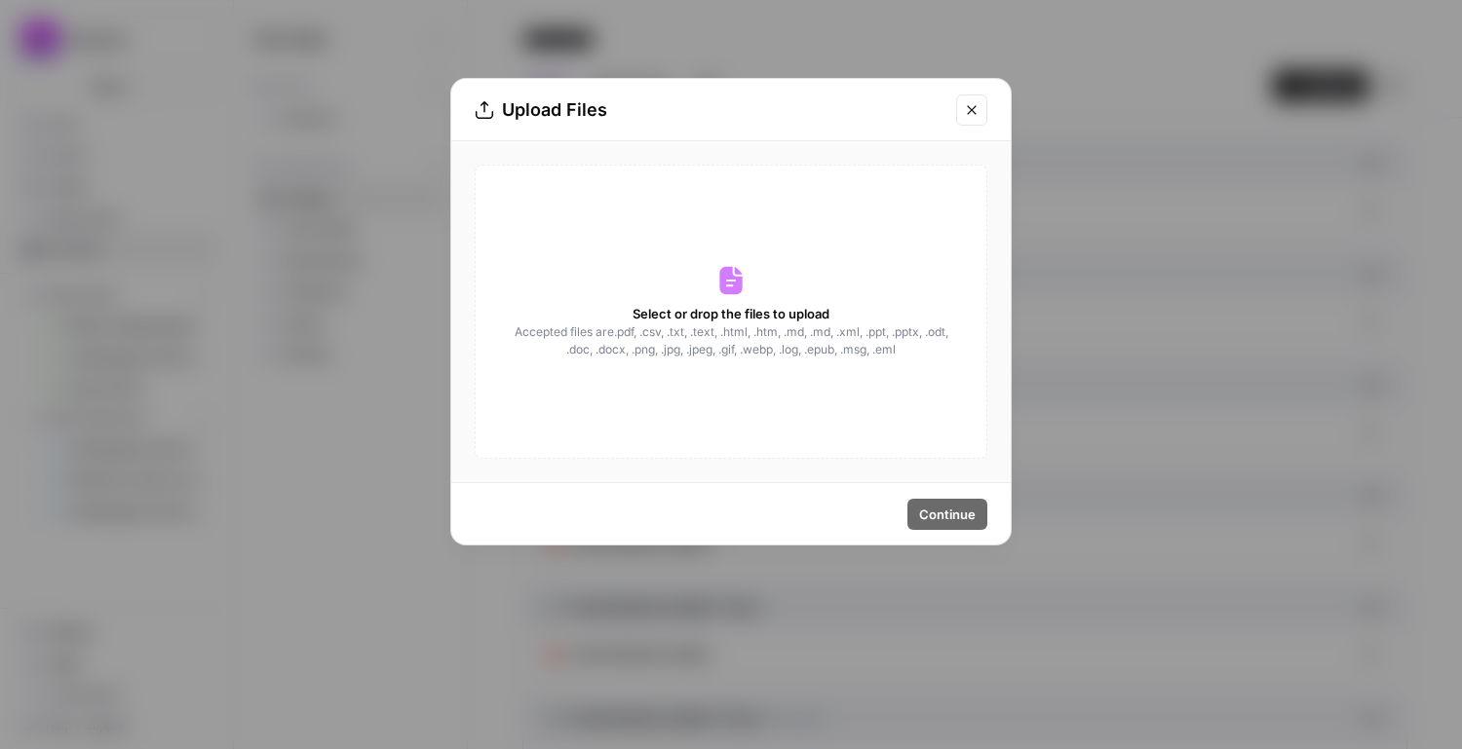
click at [978, 118] on button "Close modal" at bounding box center [971, 110] width 31 height 31
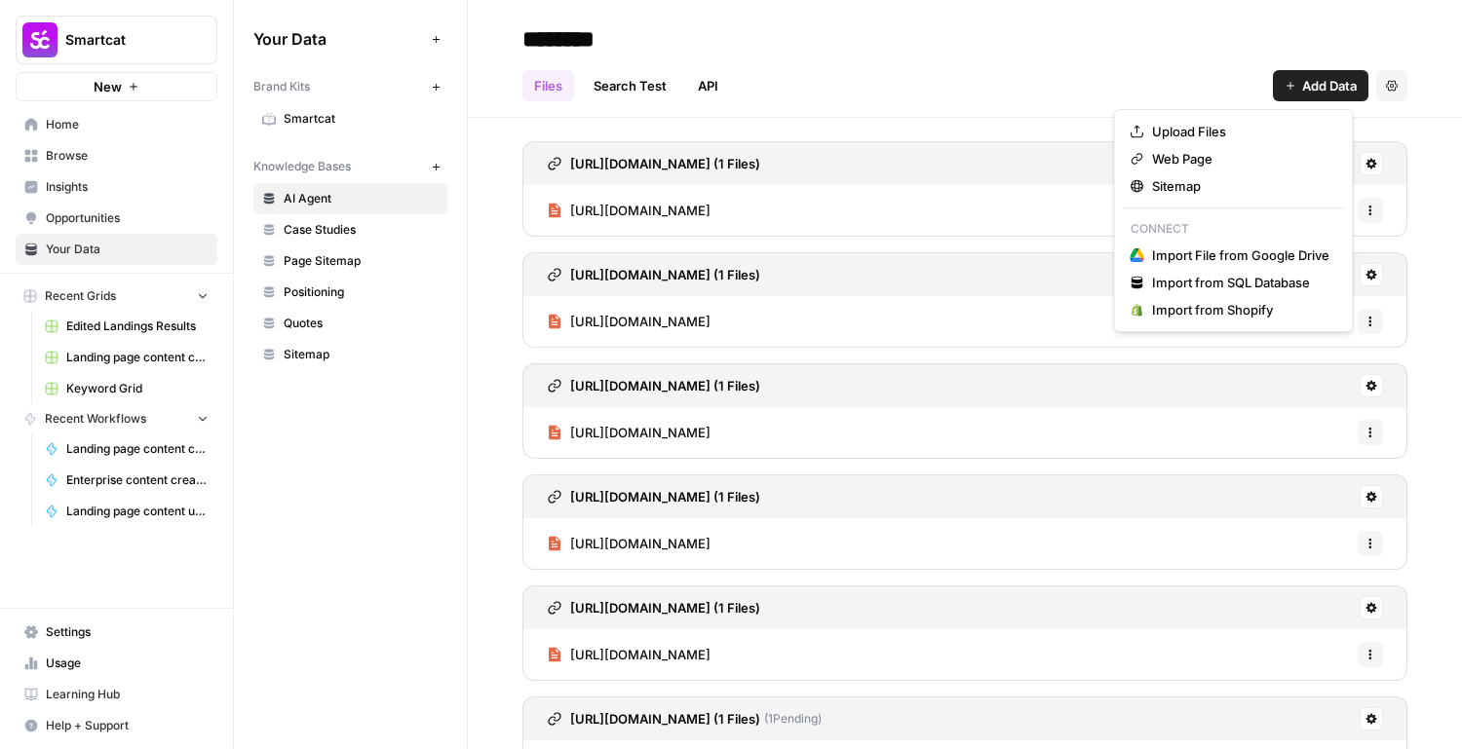
click at [1284, 78] on button "Add Data" at bounding box center [1321, 85] width 96 height 31
click at [1245, 193] on span "Sitemap" at bounding box center [1240, 185] width 177 height 19
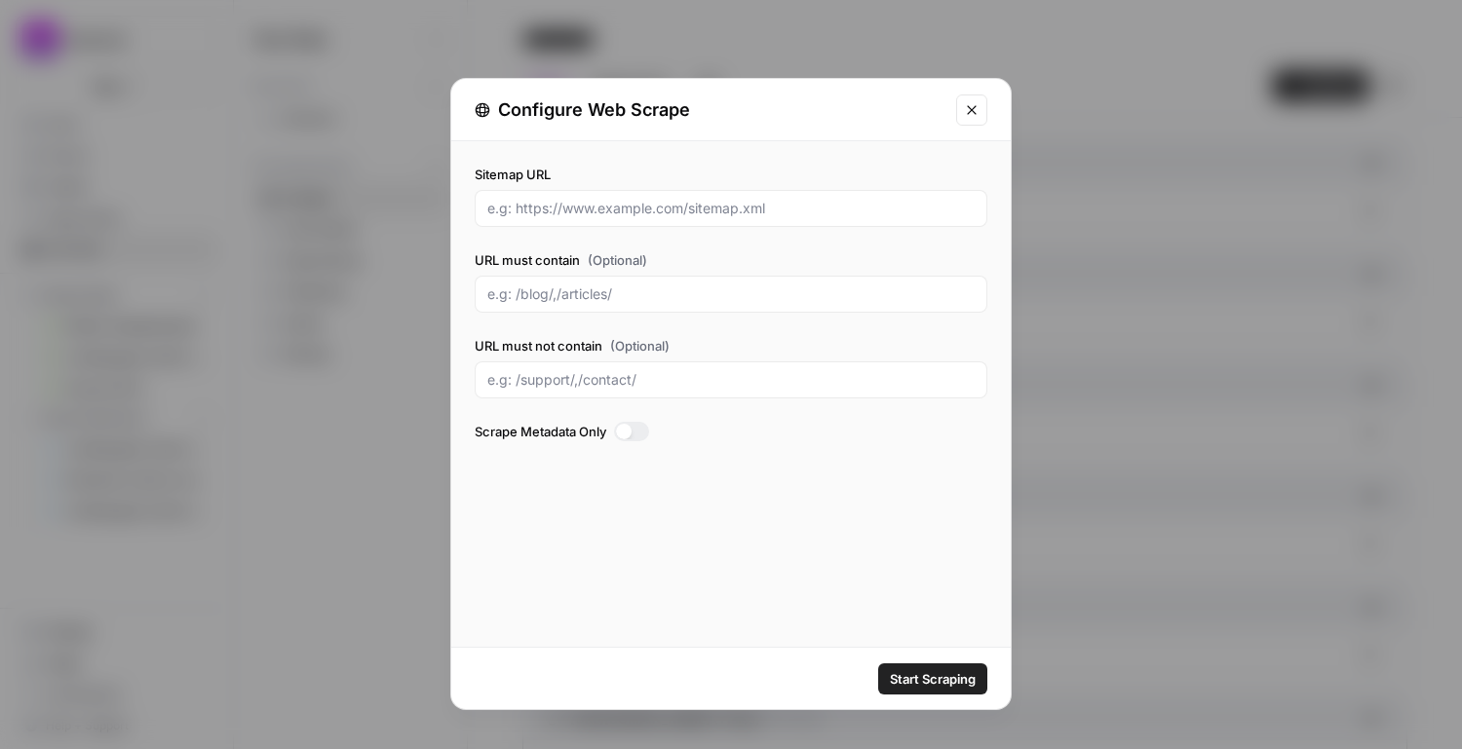
click at [972, 111] on icon "Close modal" at bounding box center [972, 110] width 16 height 16
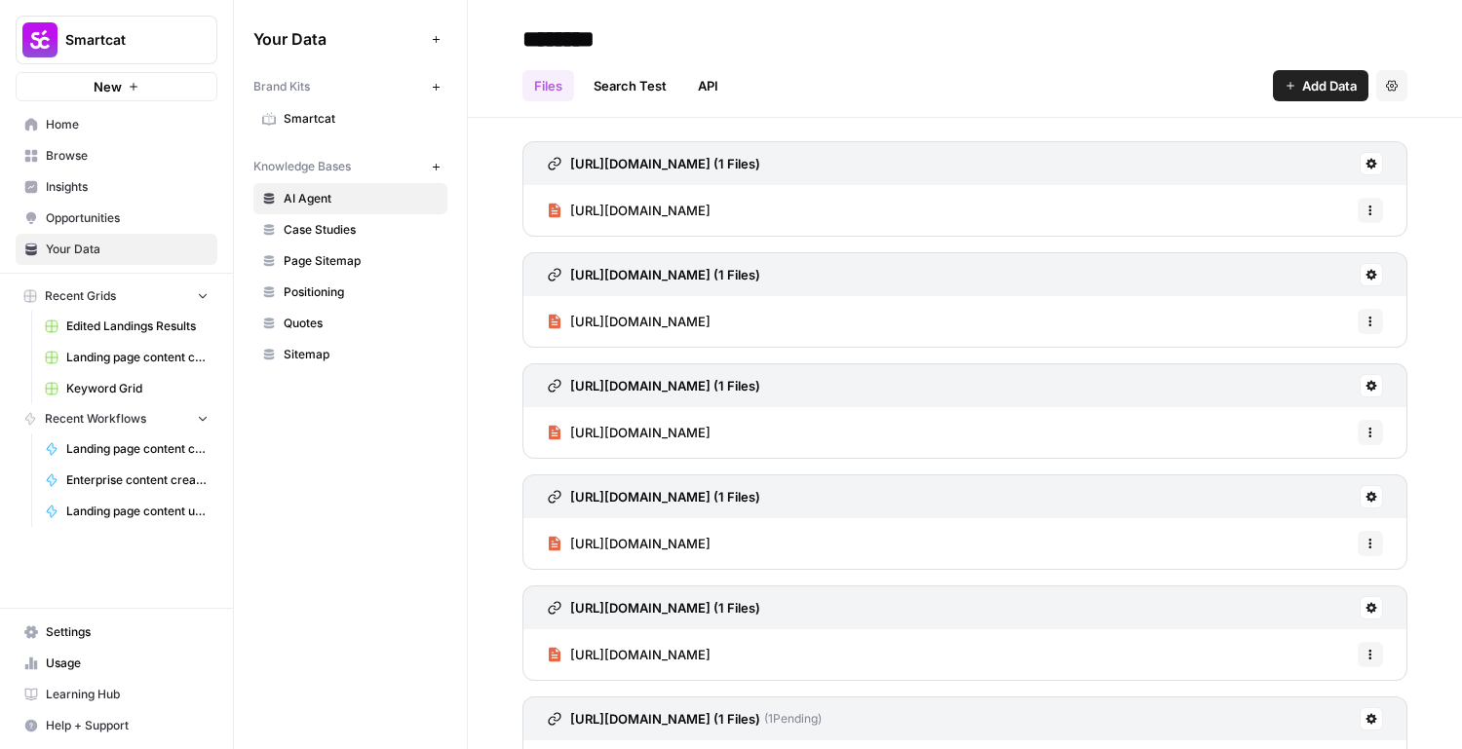
drag, startPoint x: 1269, startPoint y: 104, endPoint x: 1282, endPoint y: 98, distance: 14.0
click at [1271, 104] on header "******** Files Search Test API Add Data Settings" at bounding box center [965, 59] width 994 height 118
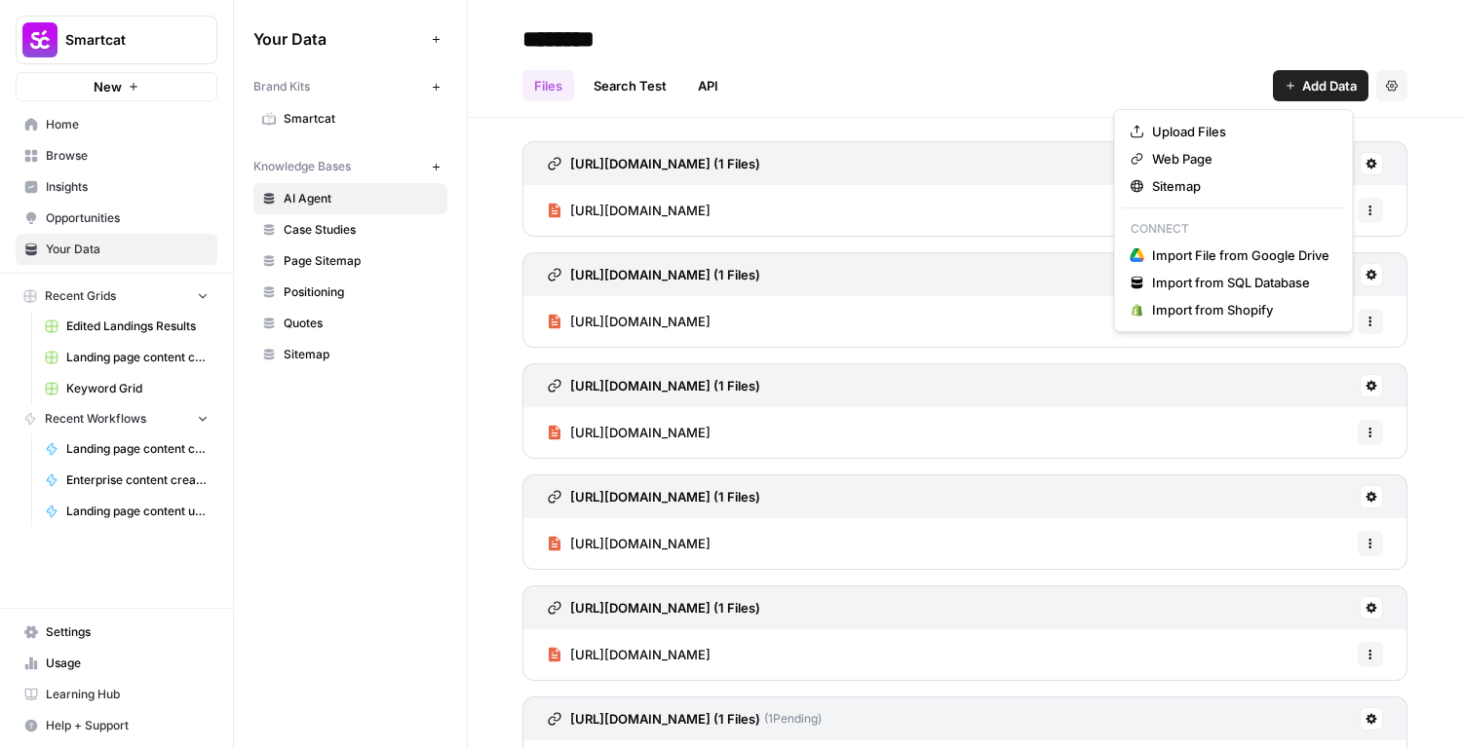
click at [1302, 90] on span "Add Data" at bounding box center [1329, 85] width 55 height 19
click at [1239, 184] on span "Sitemap" at bounding box center [1240, 185] width 177 height 19
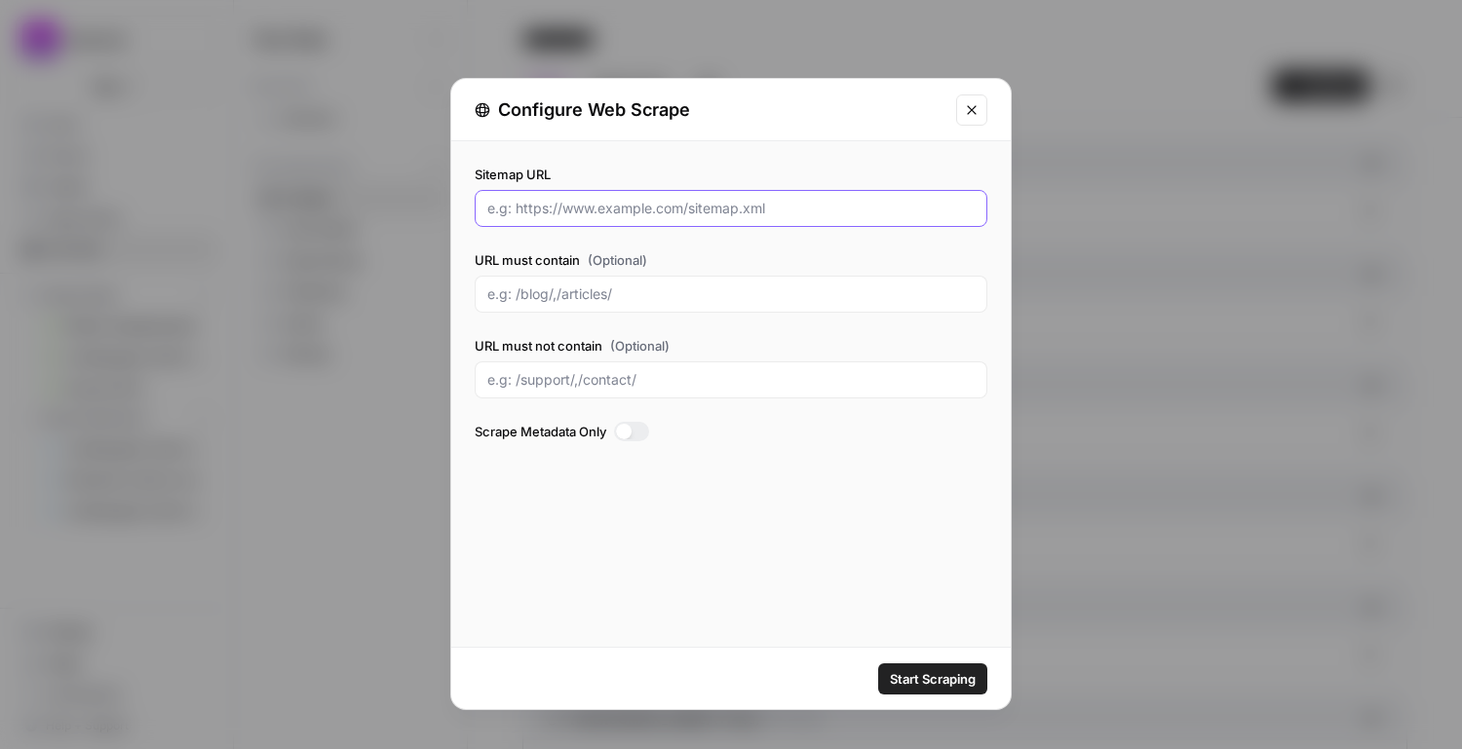
click at [707, 217] on input "Sitemap URL" at bounding box center [730, 208] width 487 height 19
type input "www.smat"
click at [963, 102] on button "Close modal" at bounding box center [971, 110] width 31 height 31
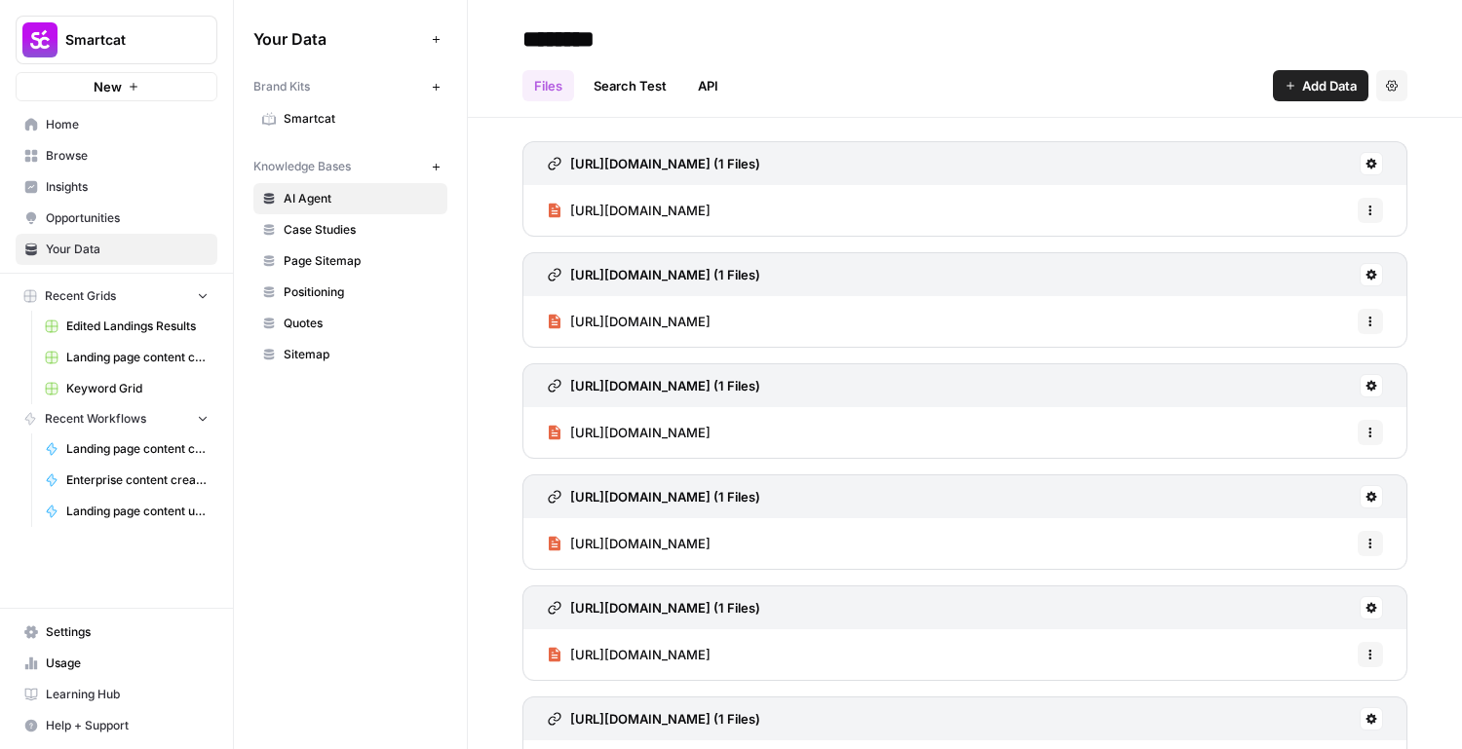
click at [1302, 86] on span "Add Data" at bounding box center [1329, 85] width 55 height 19
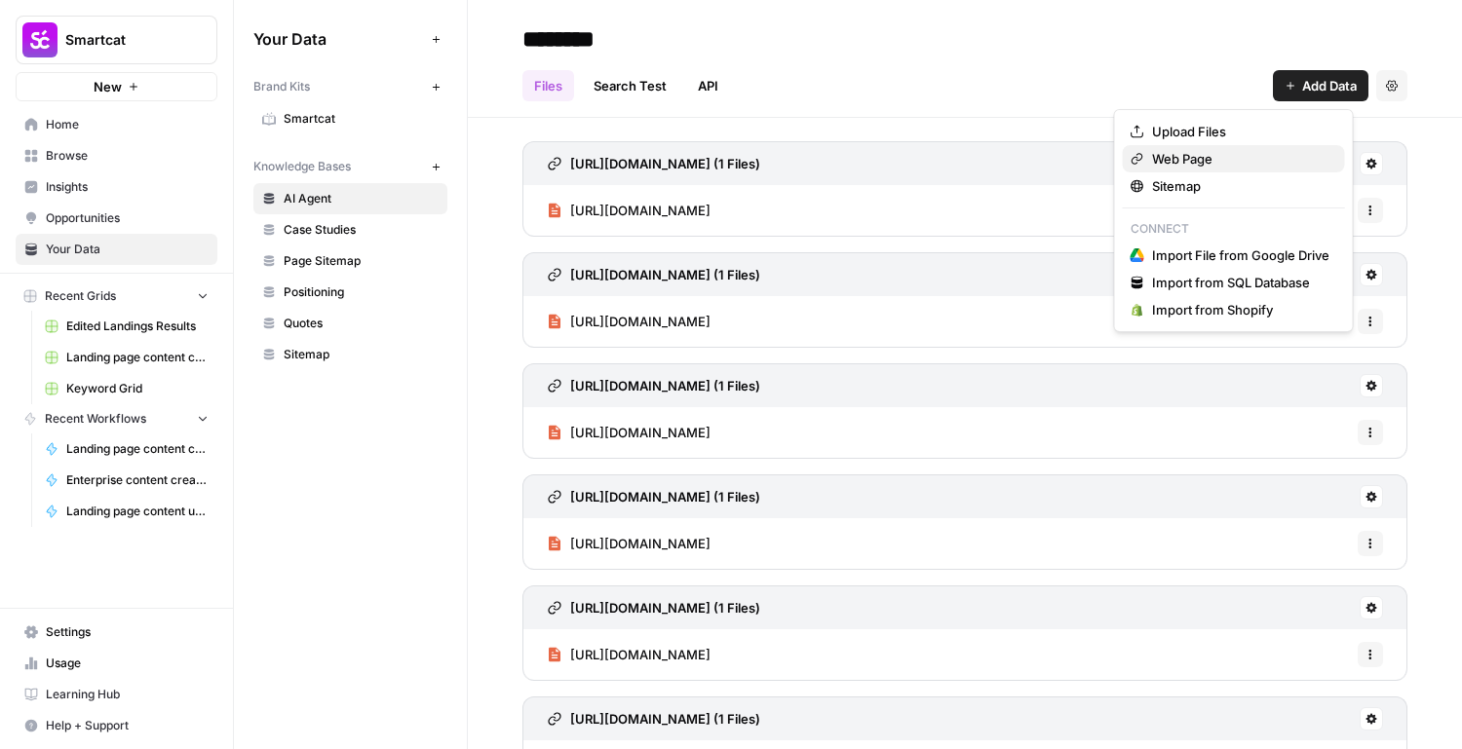
click at [1223, 163] on span "Web Page" at bounding box center [1240, 158] width 177 height 19
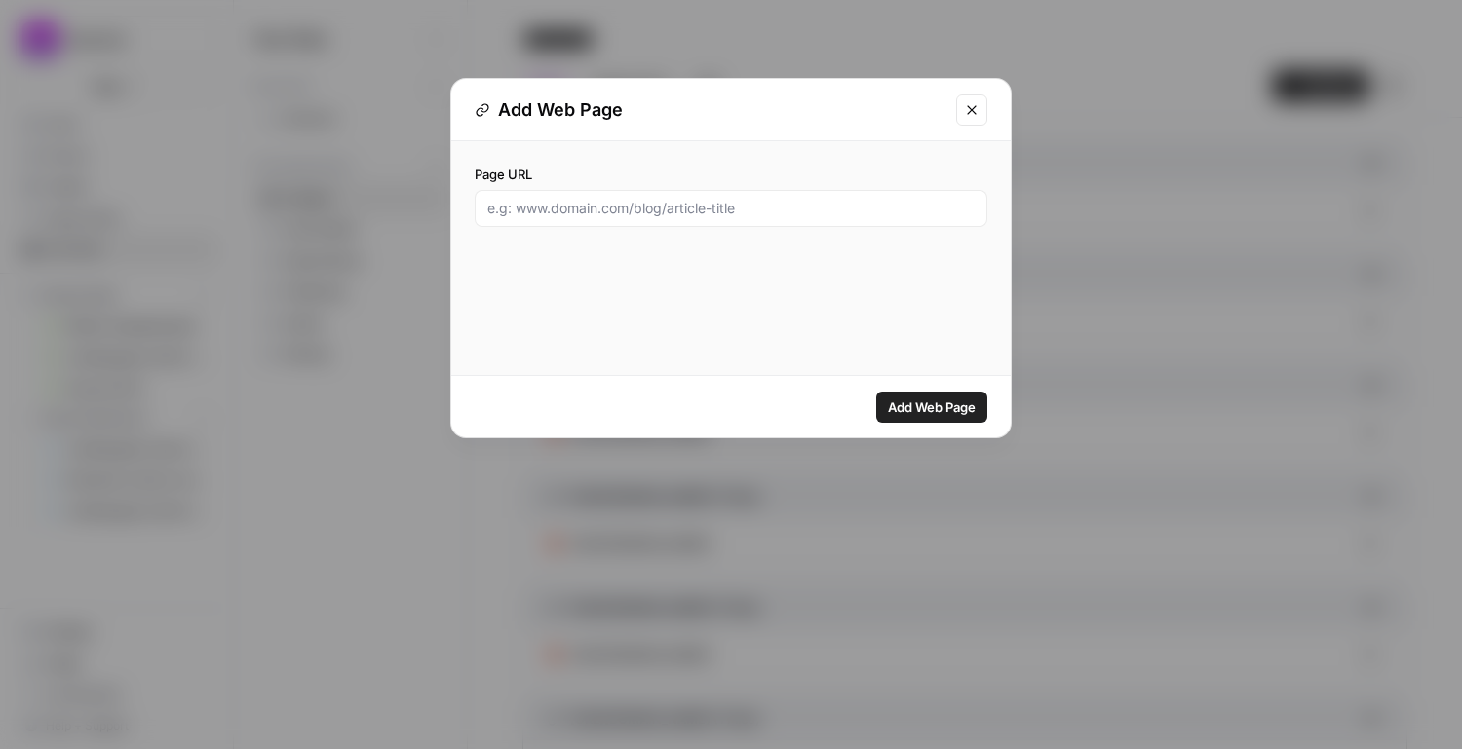
click at [896, 221] on div at bounding box center [731, 208] width 513 height 37
paste input "[URL][DOMAIN_NAME]"
type input "[URL][DOMAIN_NAME]"
click at [955, 433] on div "Add Web Page" at bounding box center [730, 406] width 559 height 61
click at [955, 412] on span "Add Web Page" at bounding box center [932, 407] width 88 height 19
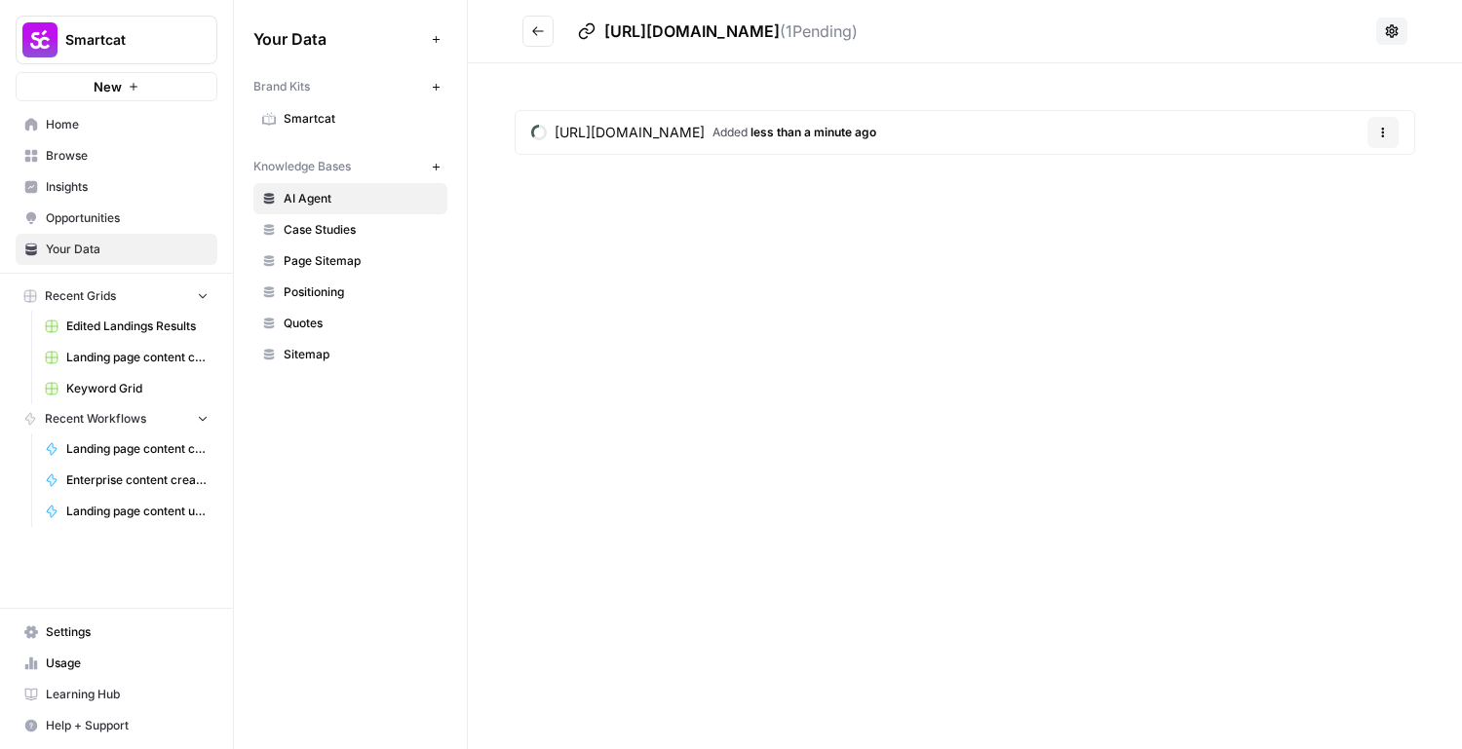
click at [550, 32] on button "Go back" at bounding box center [537, 31] width 31 height 31
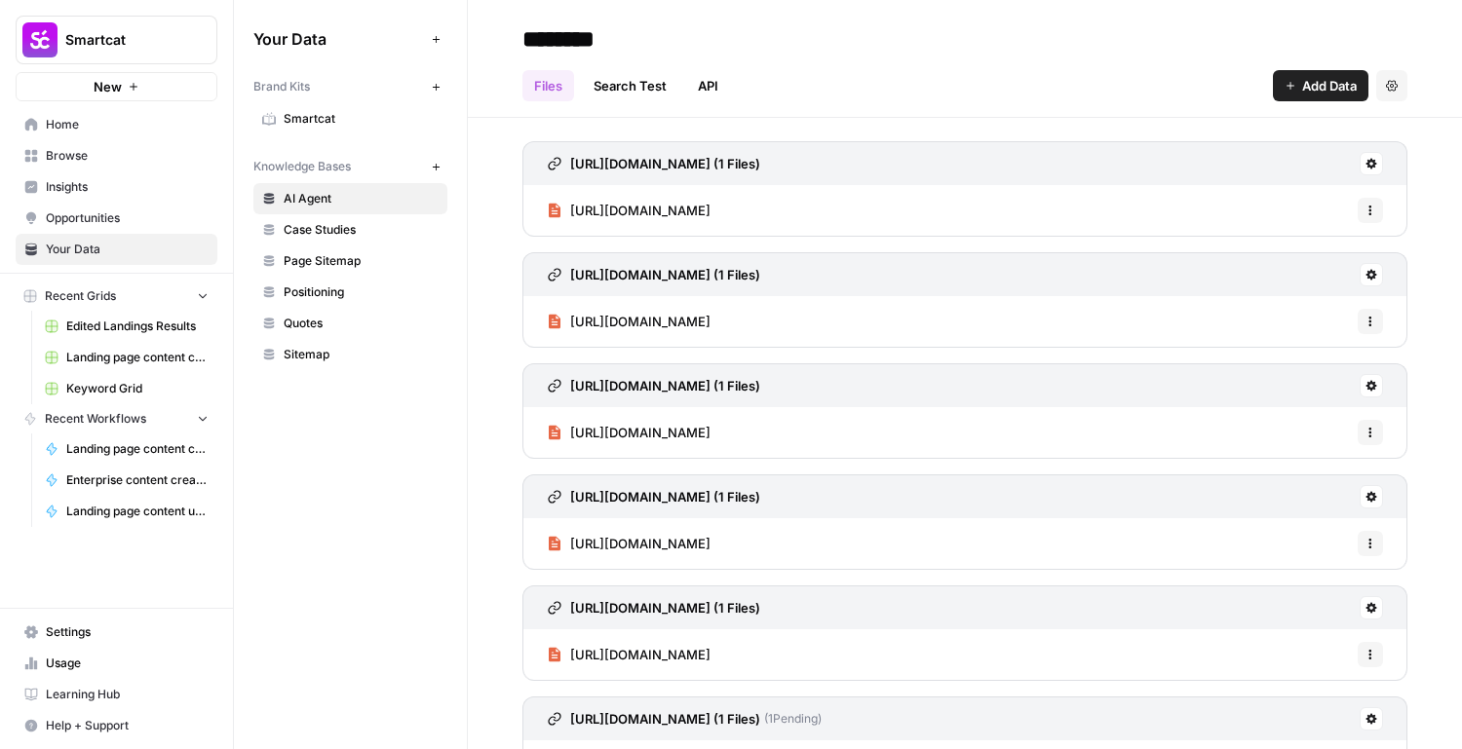
click at [60, 122] on span "Home" at bounding box center [127, 125] width 163 height 18
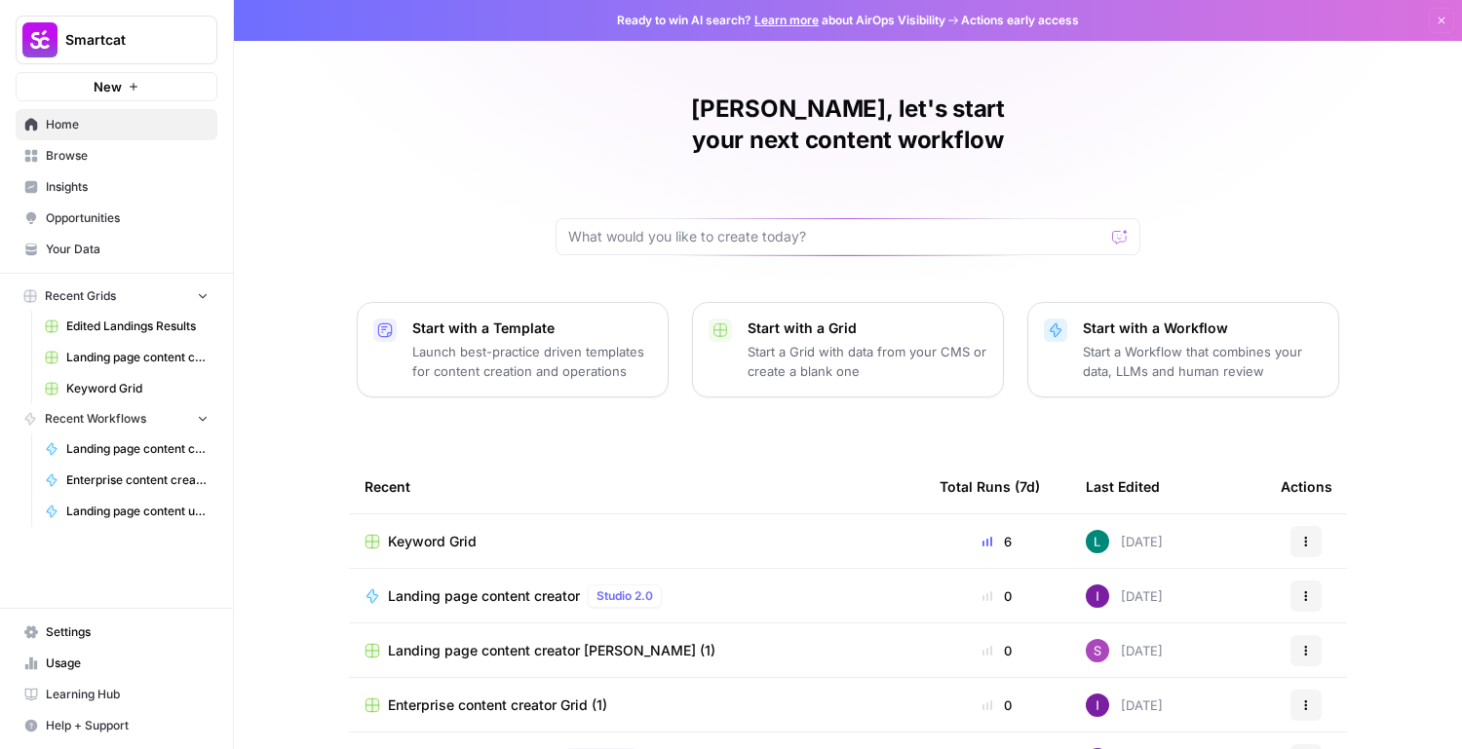
click at [495, 532] on div "Keyword Grid" at bounding box center [636, 541] width 544 height 19
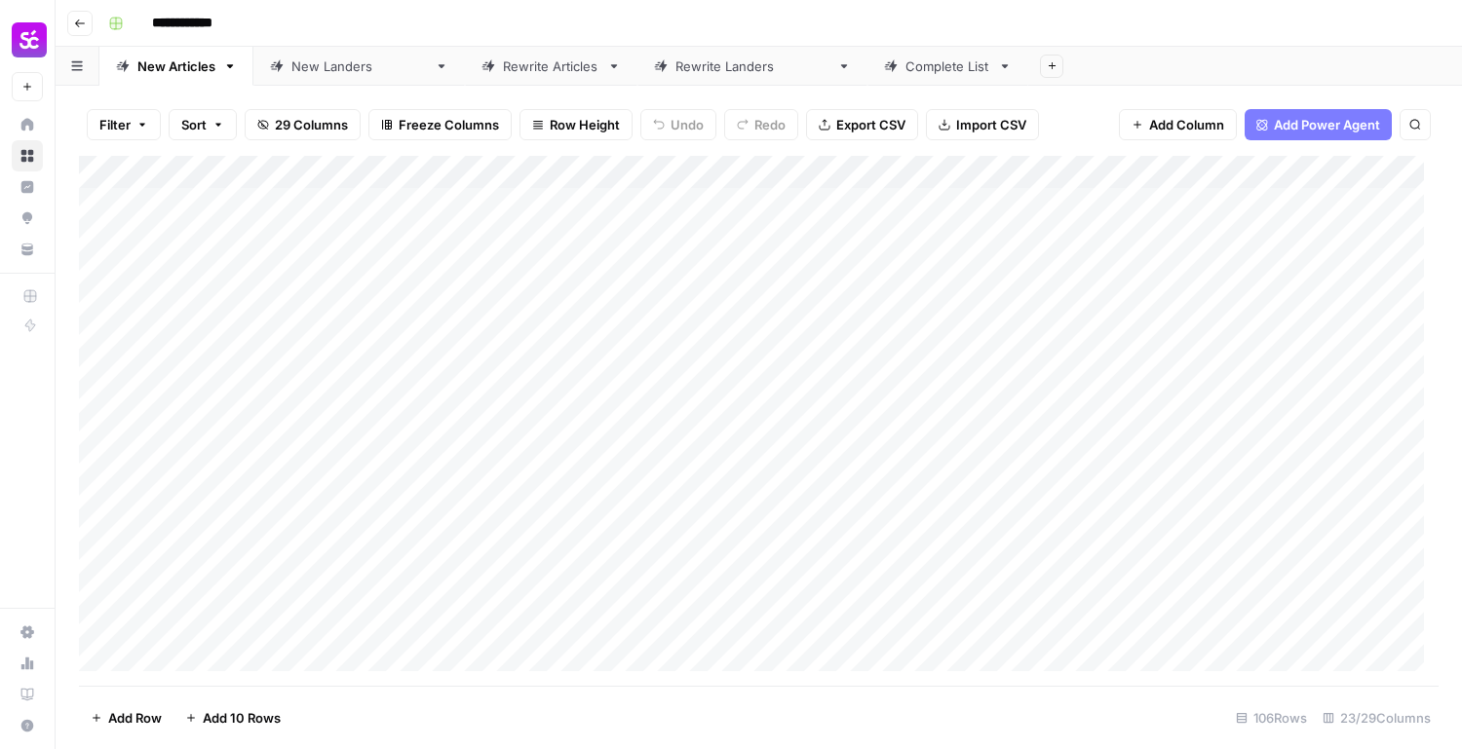
click at [311, 65] on div "New [PERSON_NAME]" at bounding box center [358, 66] width 135 height 19
click at [233, 653] on div "Add Column" at bounding box center [759, 421] width 1360 height 530
type textarea "**********"
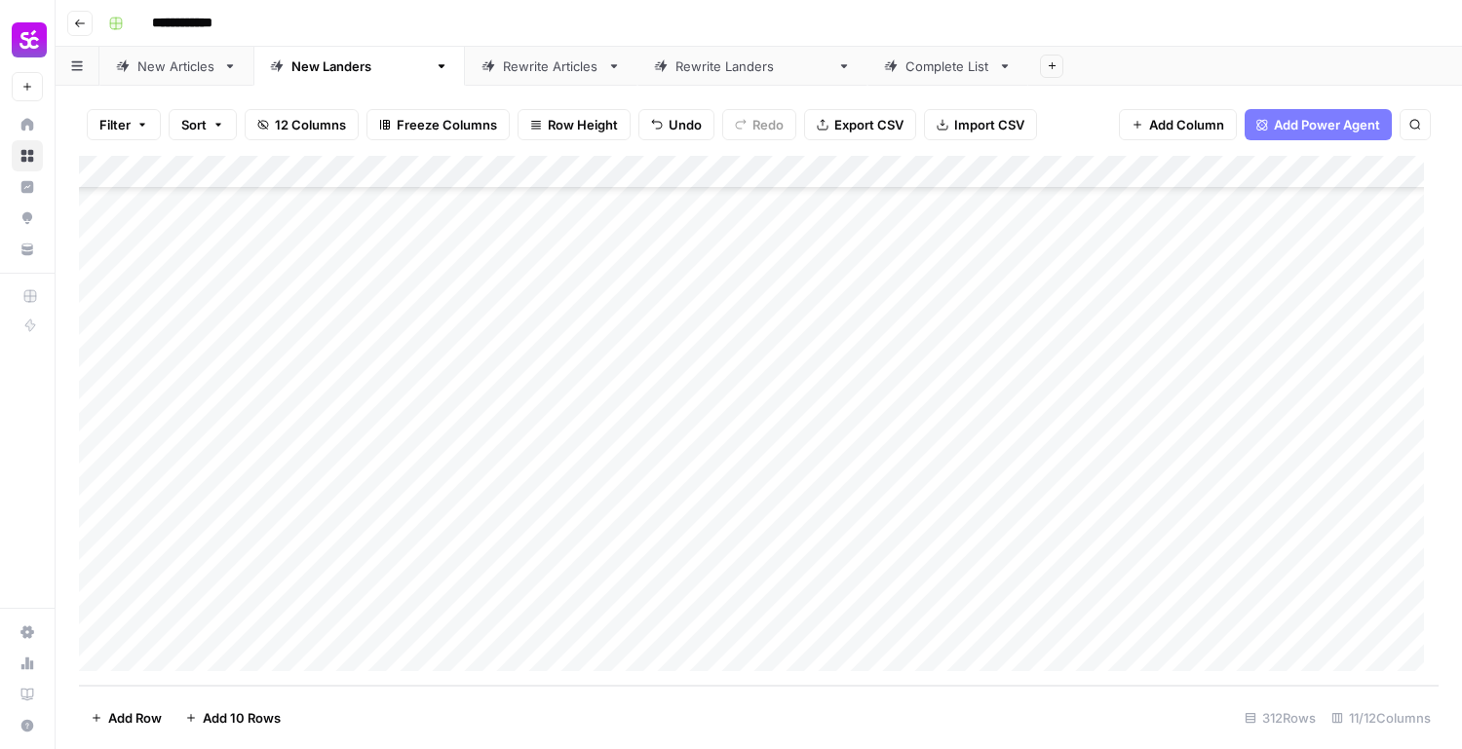
click at [530, 637] on div "Add Column" at bounding box center [759, 421] width 1360 height 530
click at [533, 628] on div "Add Column" at bounding box center [759, 421] width 1360 height 530
click at [533, 628] on textarea at bounding box center [602, 623] width 312 height 27
paste textarea "**********"
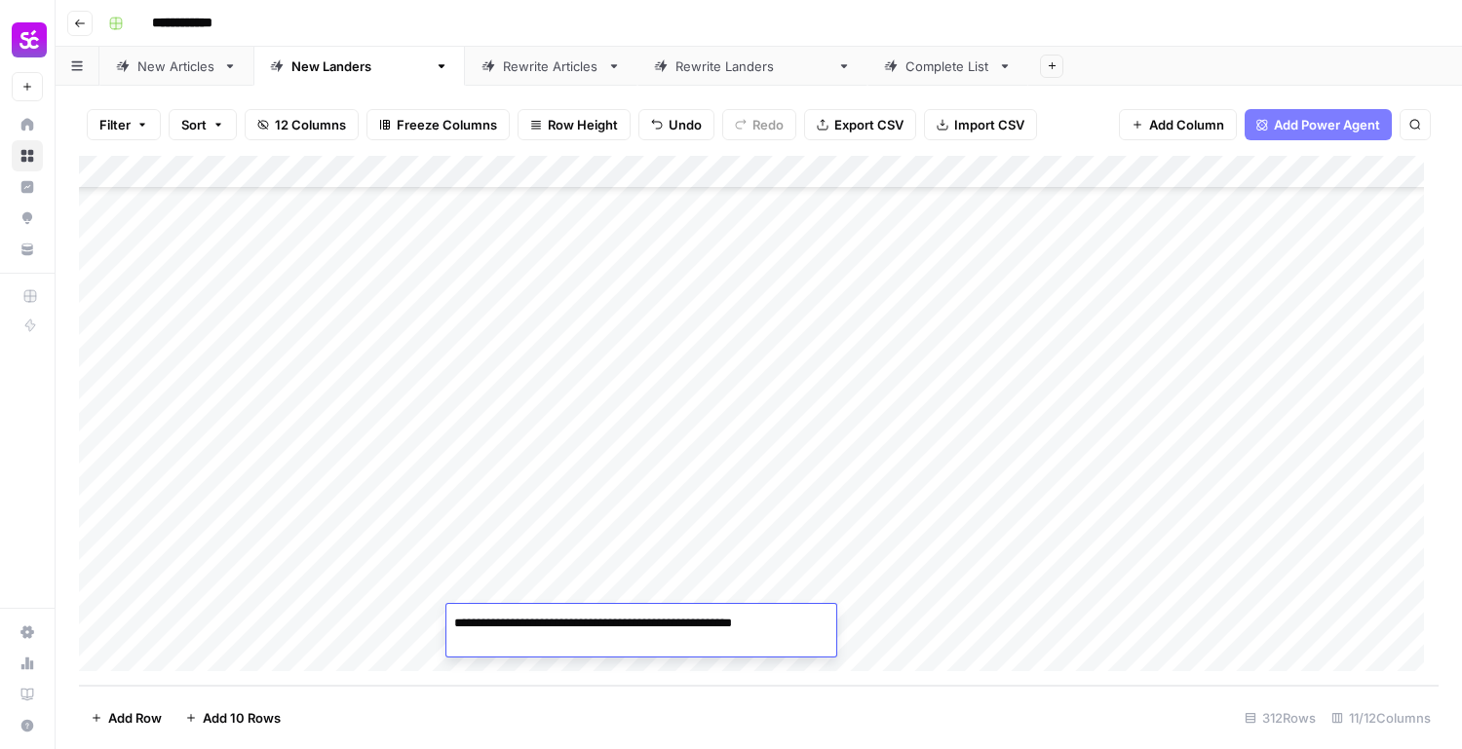
drag, startPoint x: 603, startPoint y: 623, endPoint x: 1019, endPoint y: 626, distance: 416.2
click at [1023, 628] on body "**********" at bounding box center [731, 374] width 1462 height 749
type textarea "**********"
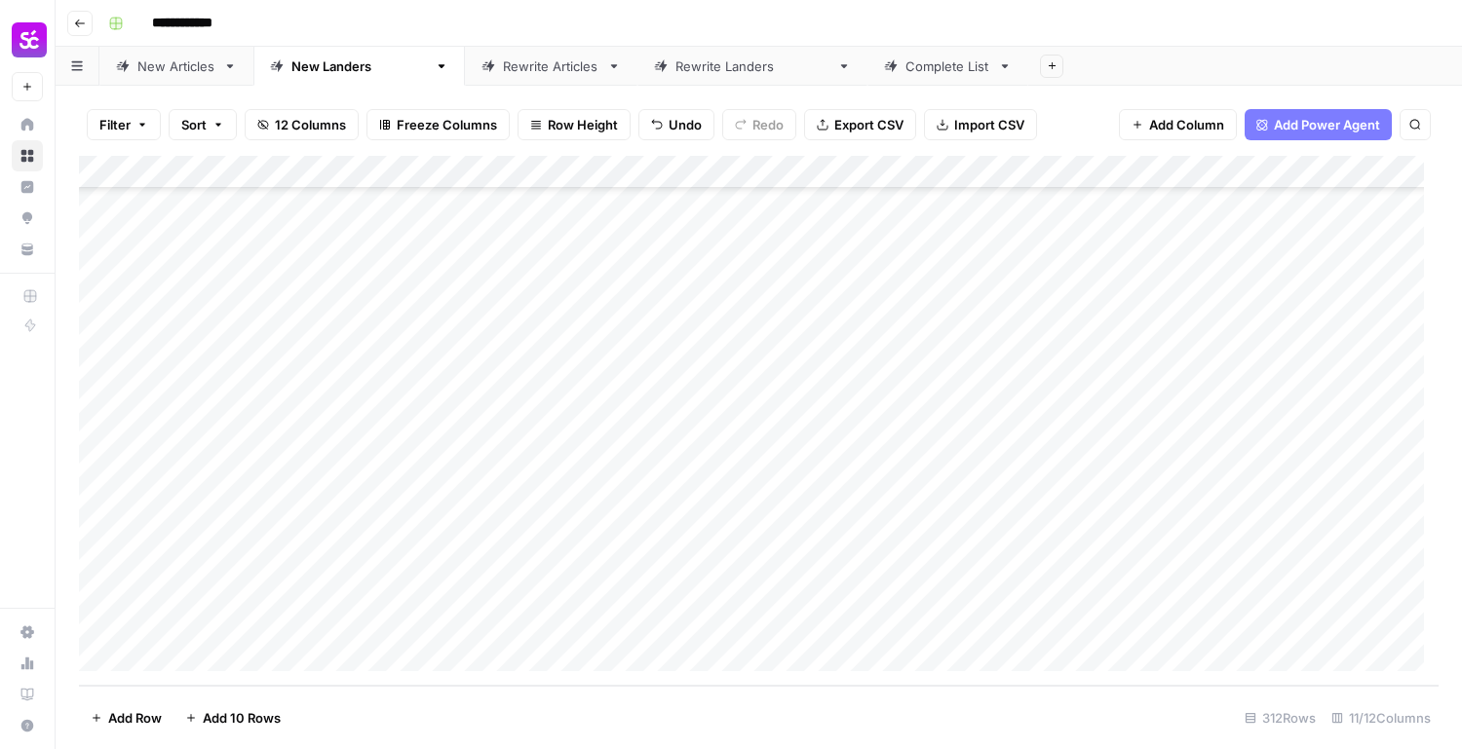
click at [1004, 567] on div "Add Column" at bounding box center [759, 421] width 1360 height 530
click at [937, 539] on div "Add Column" at bounding box center [759, 421] width 1360 height 530
click at [883, 410] on div "Add Column" at bounding box center [759, 421] width 1360 height 530
click at [854, 510] on div "Add Column" at bounding box center [759, 421] width 1360 height 530
click at [863, 529] on div "Add Column" at bounding box center [759, 421] width 1360 height 530
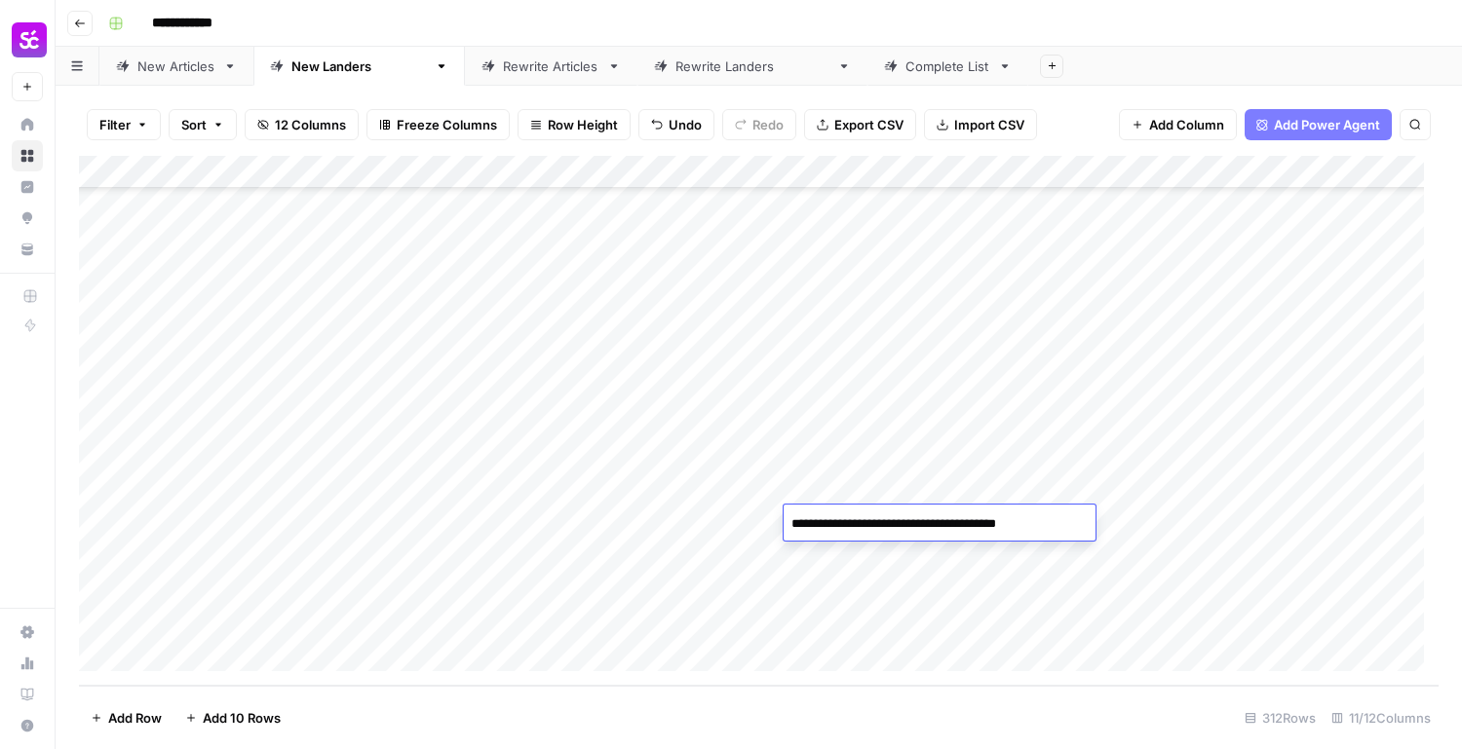
click at [874, 523] on textarea "**********" at bounding box center [940, 524] width 312 height 27
click at [862, 614] on div "Add Column" at bounding box center [759, 421] width 1360 height 530
click at [863, 621] on div "Add Column" at bounding box center [759, 421] width 1360 height 530
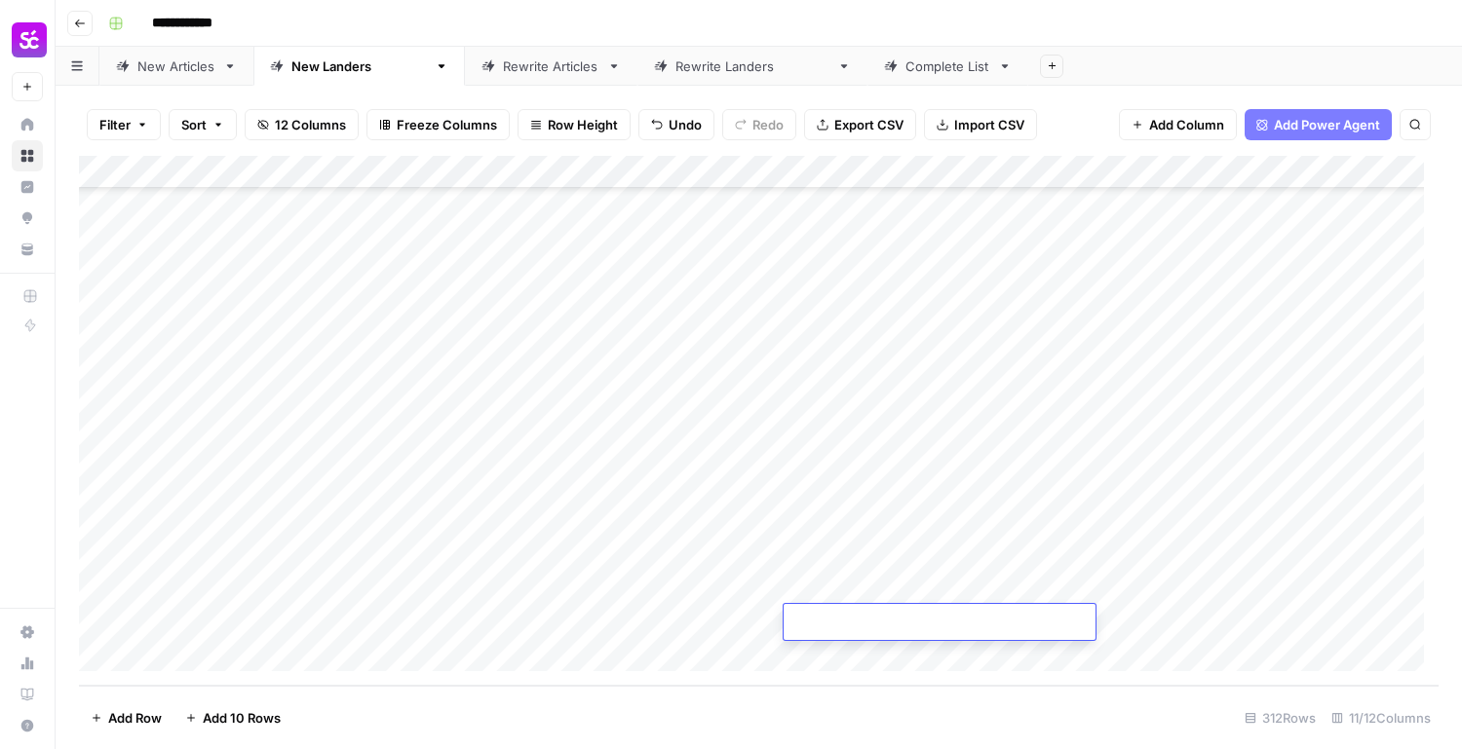
click at [863, 621] on textarea at bounding box center [940, 623] width 312 height 27
type textarea "**********"
click at [1004, 569] on div "Add Column" at bounding box center [759, 421] width 1360 height 530
click at [979, 629] on div "Add Column" at bounding box center [759, 421] width 1360 height 530
click at [1006, 508] on div "Add Column" at bounding box center [759, 421] width 1360 height 530
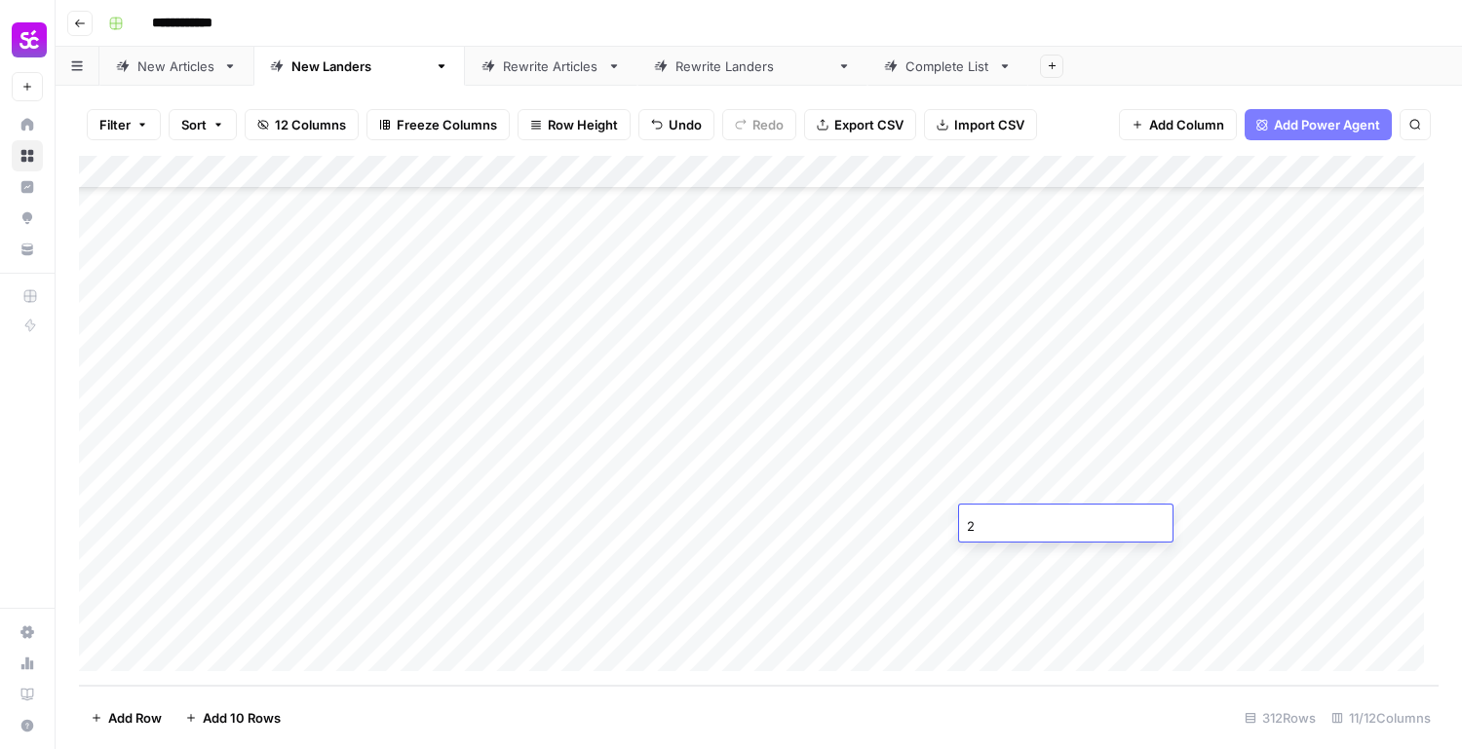
click at [893, 625] on div "Add Column" at bounding box center [759, 421] width 1360 height 530
type textarea "**********"
click at [1161, 514] on div "Add Column" at bounding box center [759, 421] width 1360 height 530
click at [908, 626] on div "Add Column" at bounding box center [759, 421] width 1360 height 530
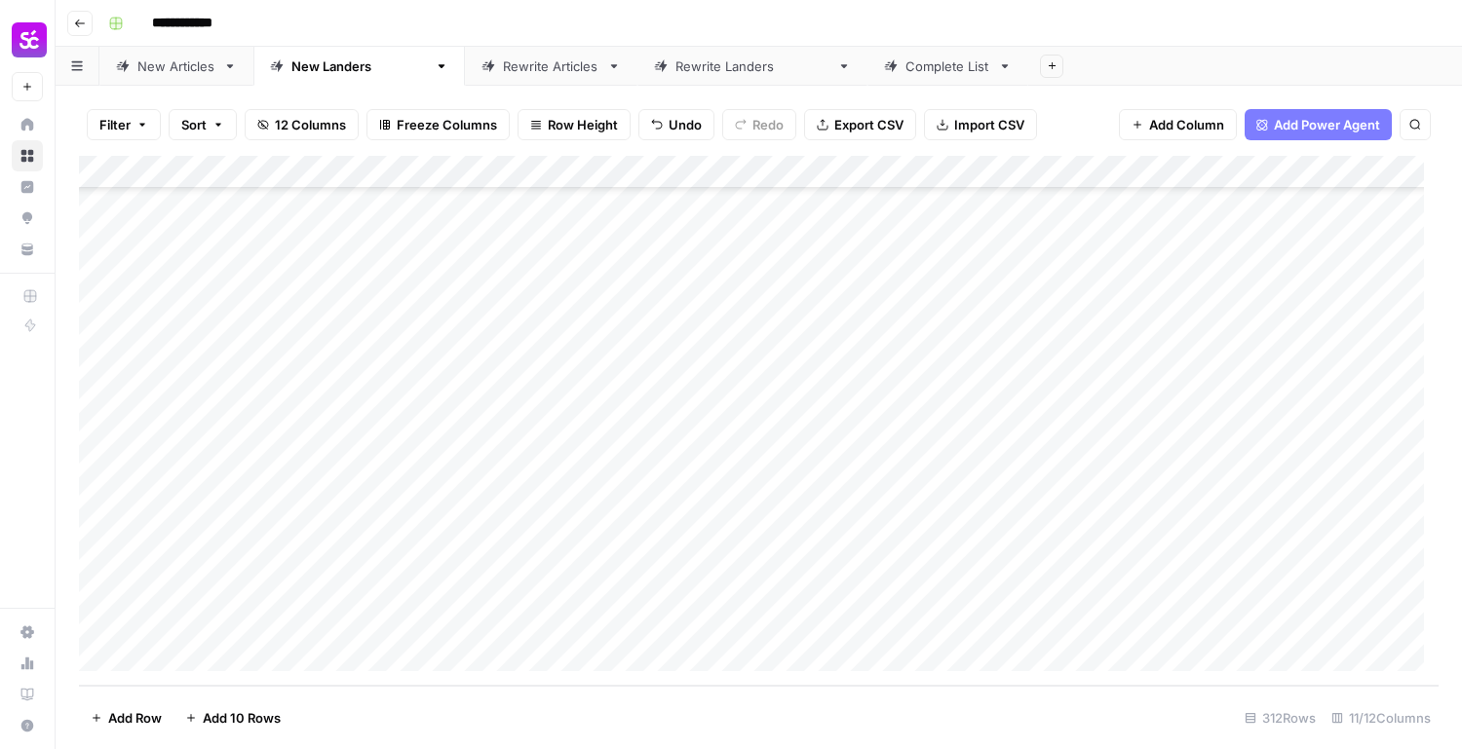
click at [910, 625] on div "Add Column" at bounding box center [759, 421] width 1360 height 530
type textarea "**********"
click at [1208, 635] on div "Add Column" at bounding box center [759, 421] width 1360 height 530
type textarea "**********"
click at [1140, 543] on div "Add Column" at bounding box center [759, 421] width 1360 height 530
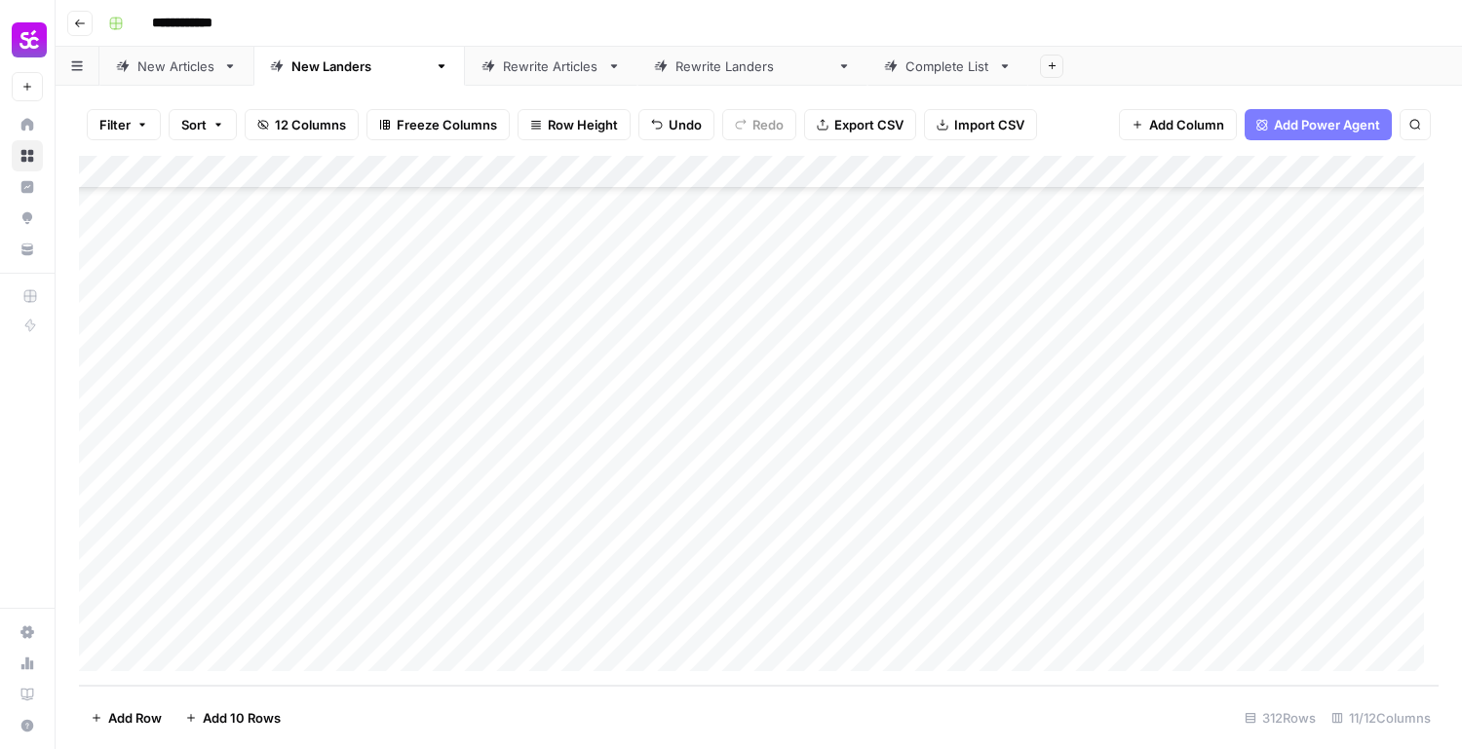
drag, startPoint x: 1025, startPoint y: 616, endPoint x: 1033, endPoint y: 624, distance: 11.0
click at [1026, 616] on div "Add Column" at bounding box center [759, 421] width 1360 height 530
click at [1039, 624] on div "Add Column" at bounding box center [759, 421] width 1360 height 530
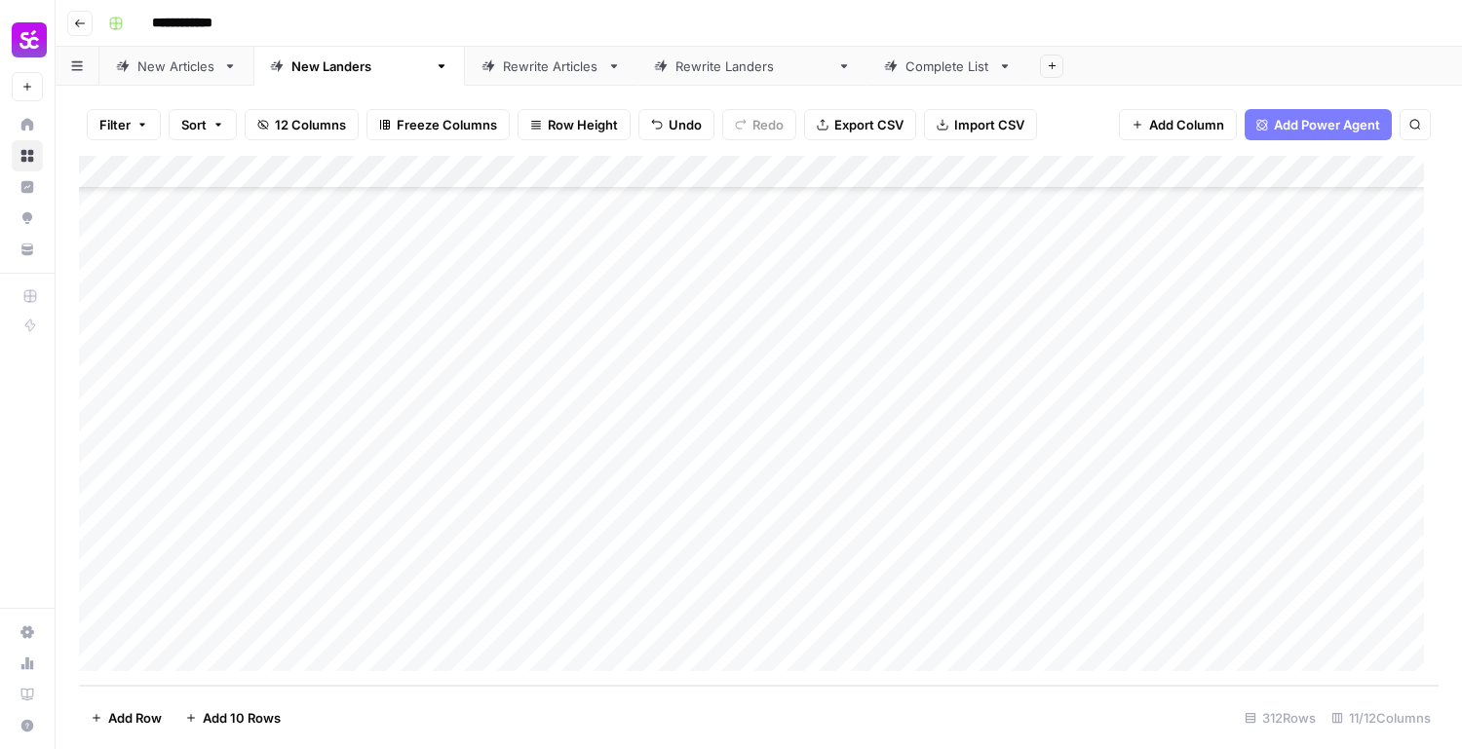
click at [104, 554] on div "Add Column" at bounding box center [759, 421] width 1360 height 530
click at [97, 592] on div "Add Column" at bounding box center [759, 421] width 1360 height 530
click at [180, 720] on button "Delete 2 Rows" at bounding box center [134, 718] width 110 height 31
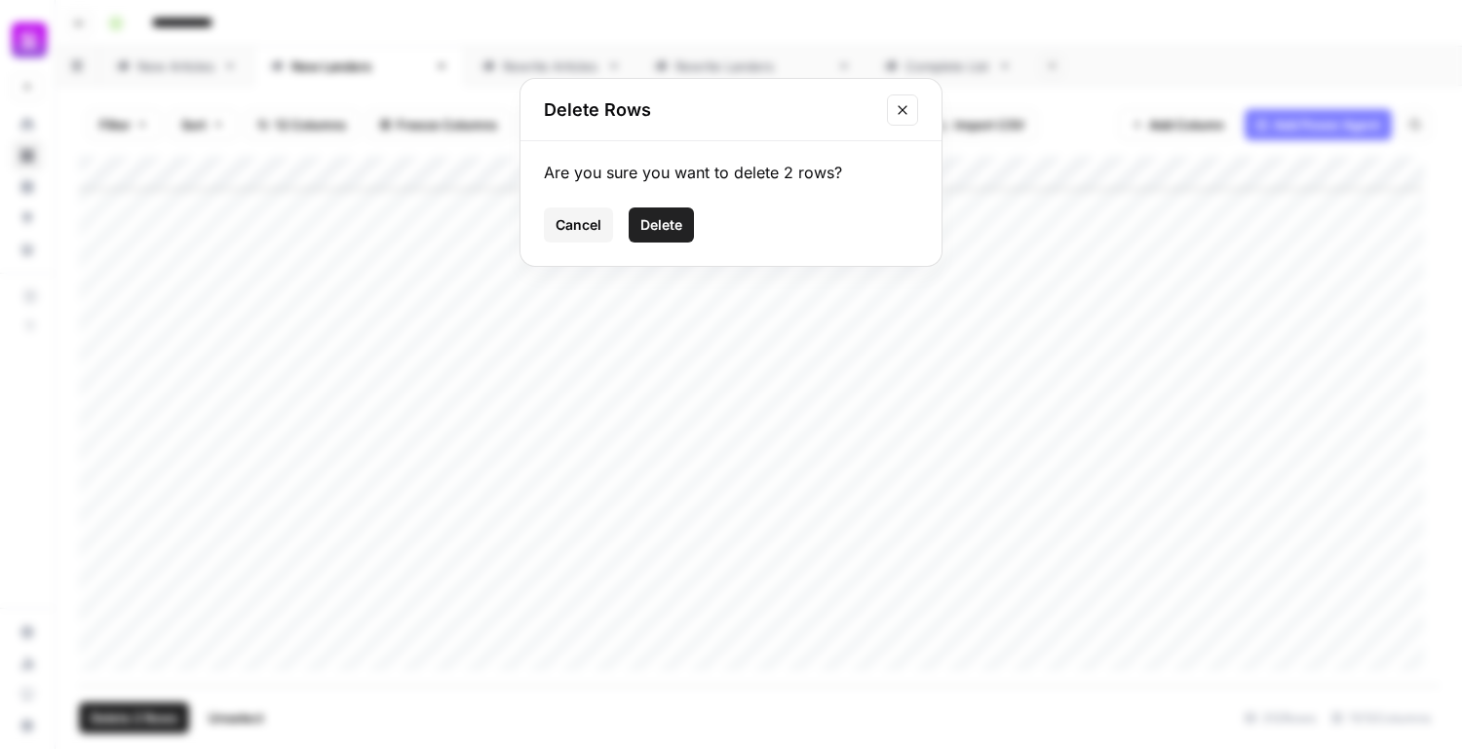
click at [678, 227] on span "Delete" at bounding box center [661, 224] width 42 height 19
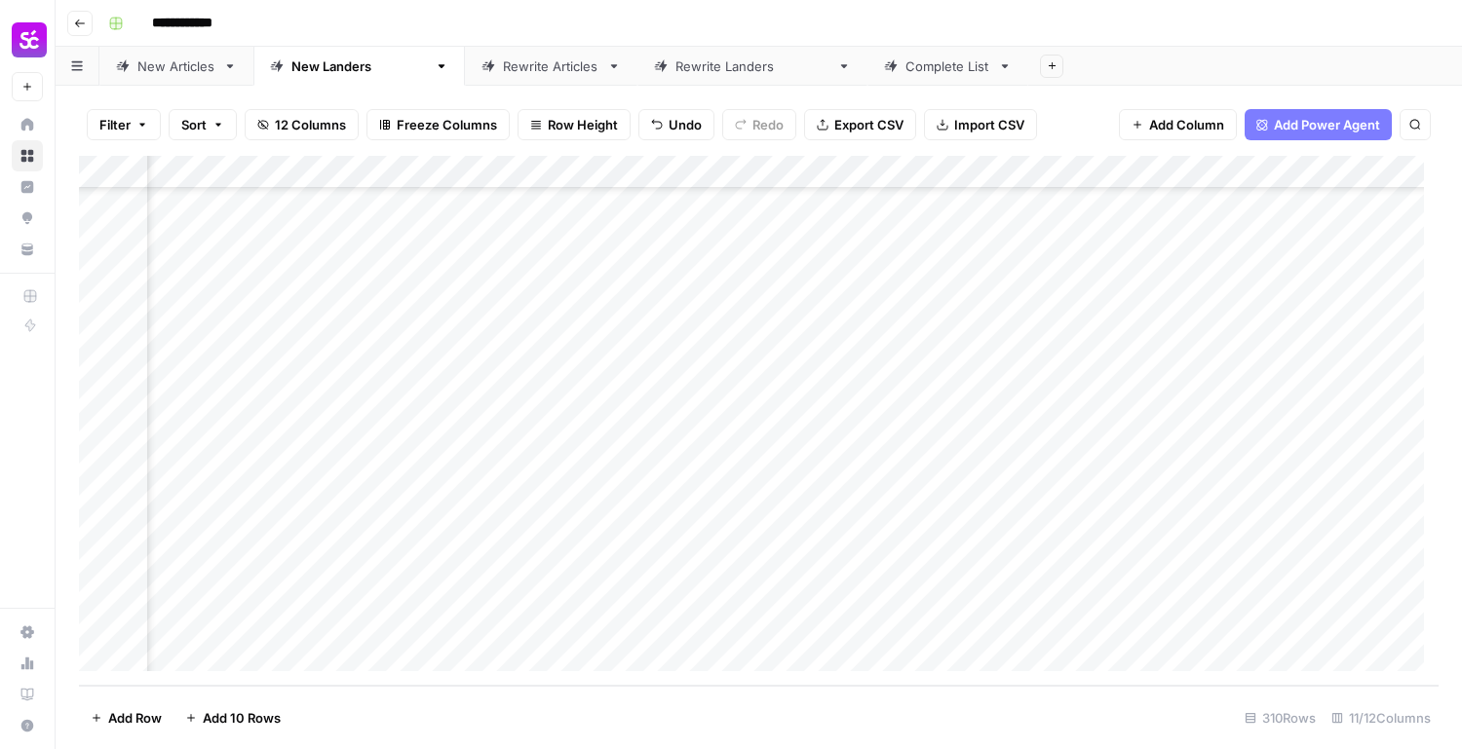
scroll to position [9821, 873]
